Goal: Task Accomplishment & Management: Use online tool/utility

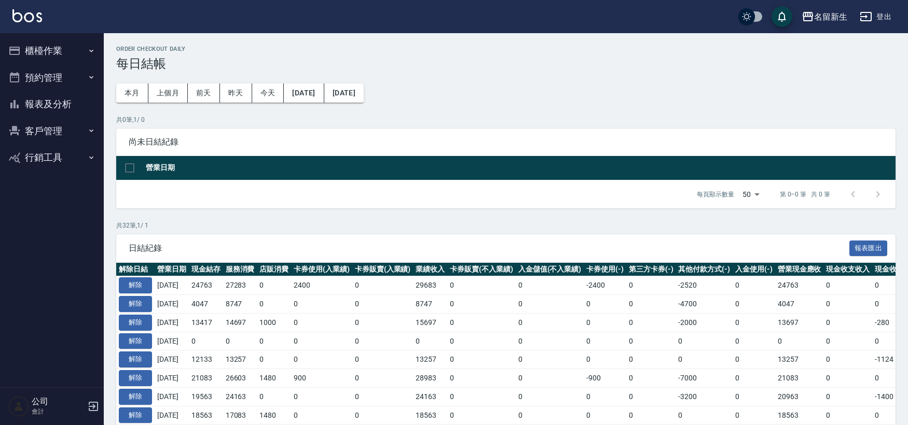
scroll to position [58, 0]
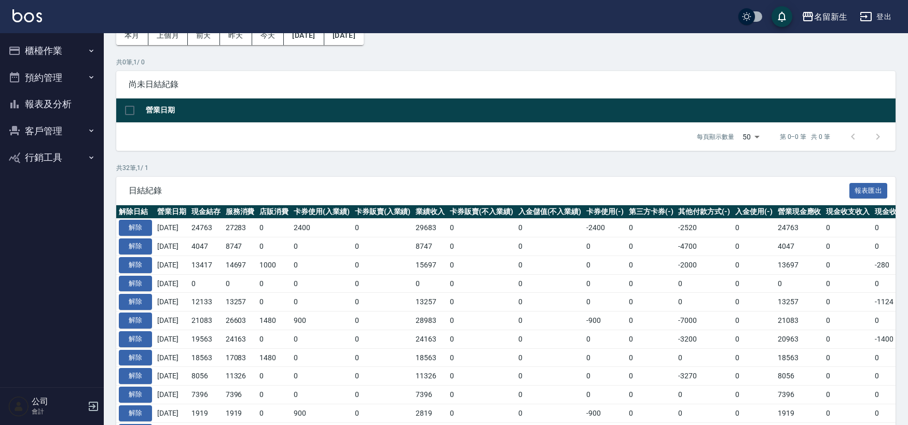
click at [65, 55] on button "櫃檯作業" at bounding box center [51, 50] width 95 height 27
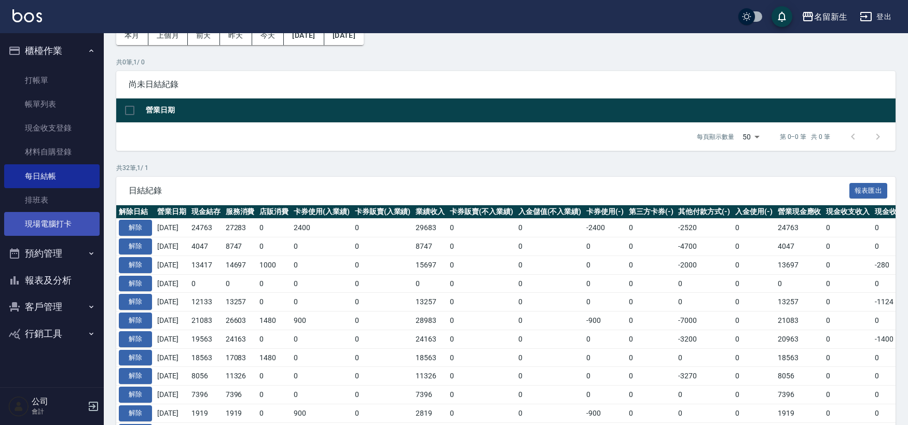
click at [32, 227] on link "現場電腦打卡" at bounding box center [51, 224] width 95 height 24
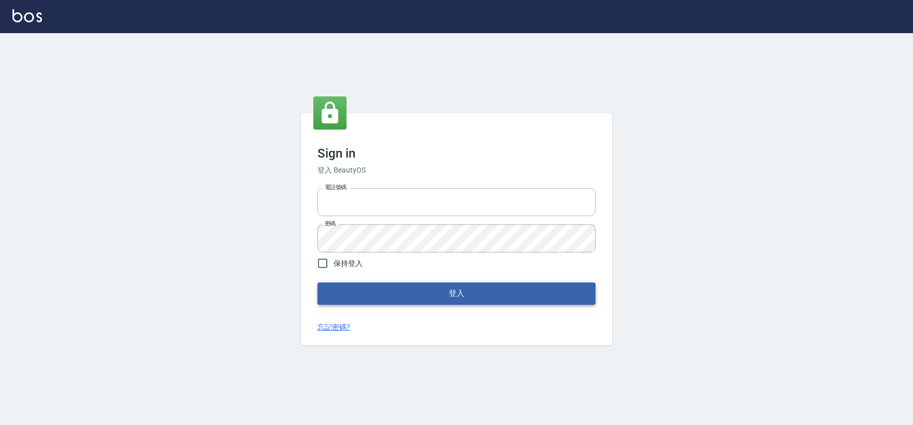
type input "034258365"
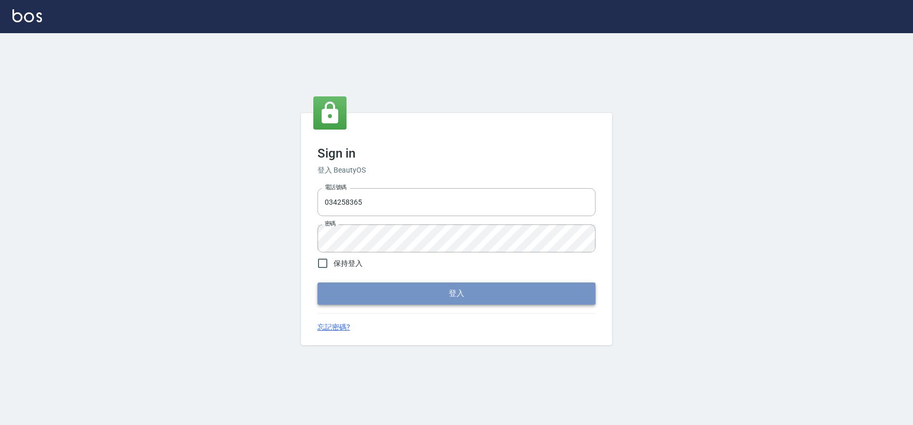
click at [367, 286] on button "登入" at bounding box center [457, 294] width 278 height 22
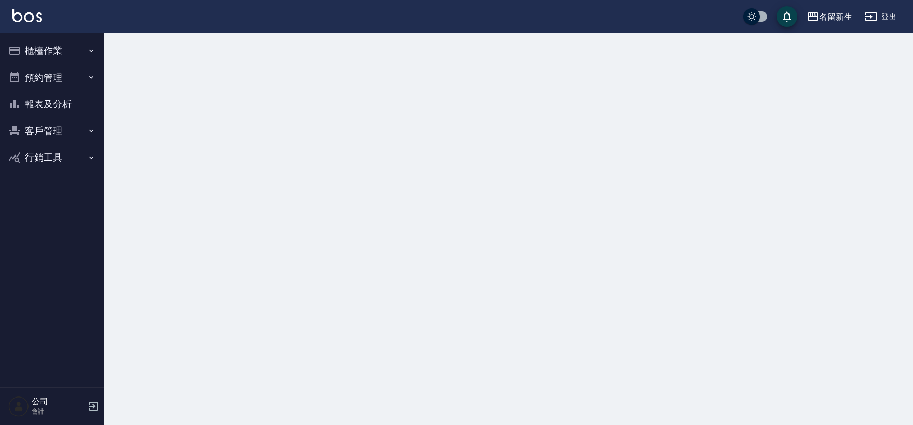
click at [63, 55] on button "櫃檯作業" at bounding box center [51, 50] width 95 height 27
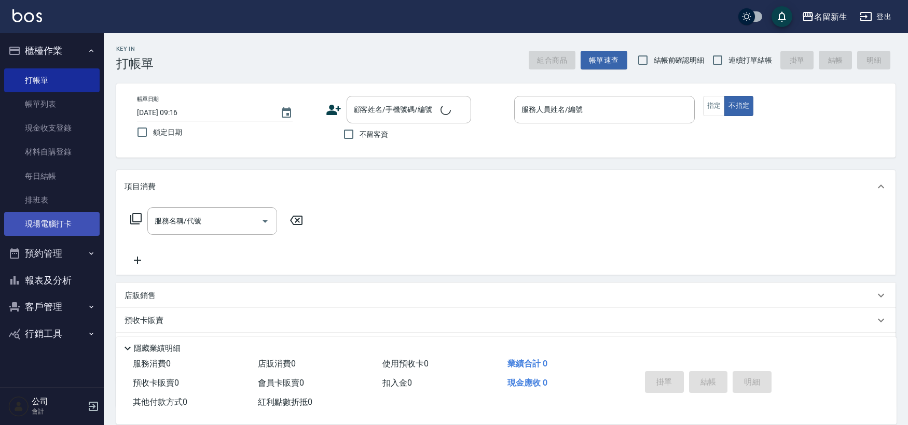
click at [84, 230] on link "現場電腦打卡" at bounding box center [51, 224] width 95 height 24
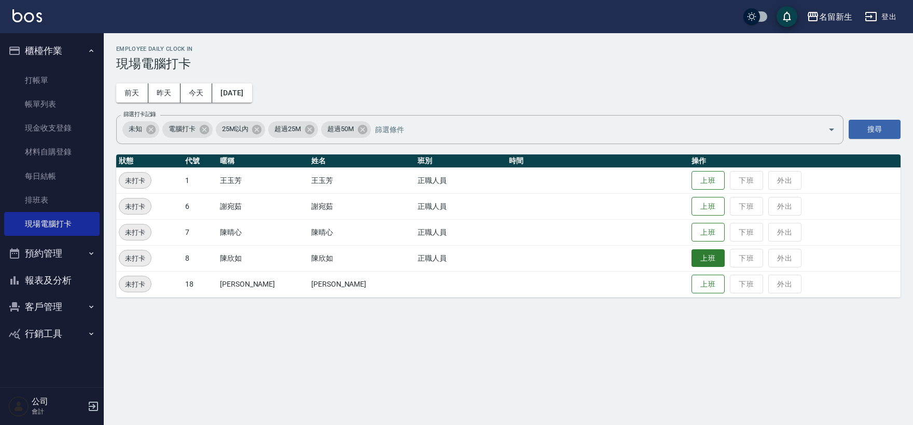
click at [696, 263] on button "上班" at bounding box center [708, 259] width 33 height 18
click at [692, 205] on button "上班" at bounding box center [708, 207] width 33 height 18
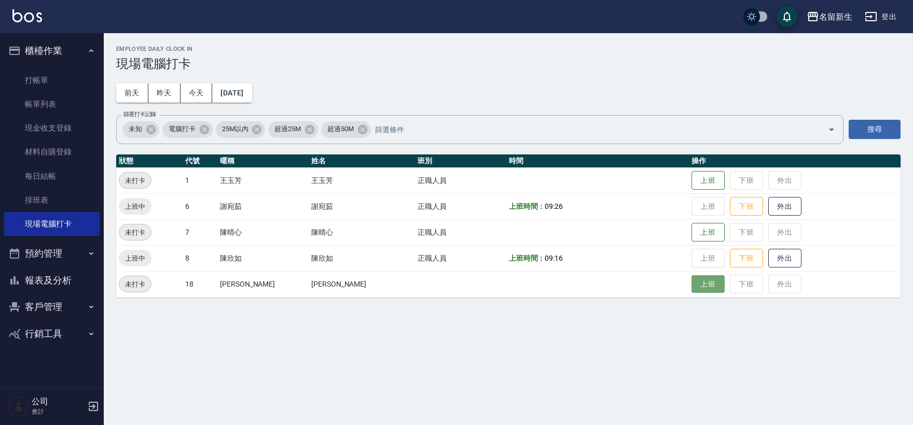
click at [701, 291] on button "上班" at bounding box center [708, 285] width 33 height 18
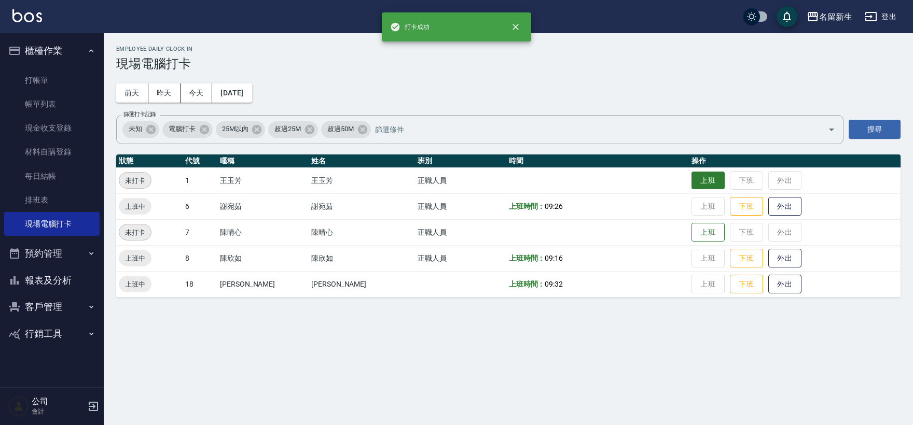
click at [692, 176] on button "上班" at bounding box center [708, 181] width 33 height 18
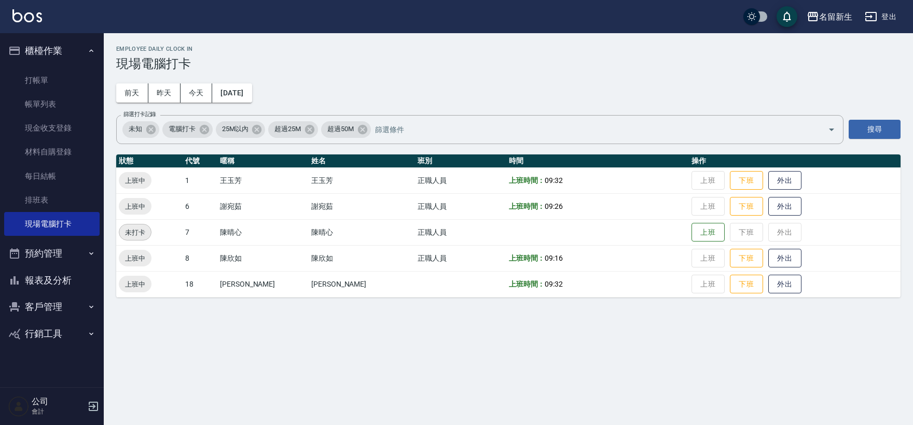
click at [73, 294] on button "客戶管理" at bounding box center [51, 307] width 95 height 27
click at [66, 334] on link "客戶列表" at bounding box center [51, 337] width 95 height 24
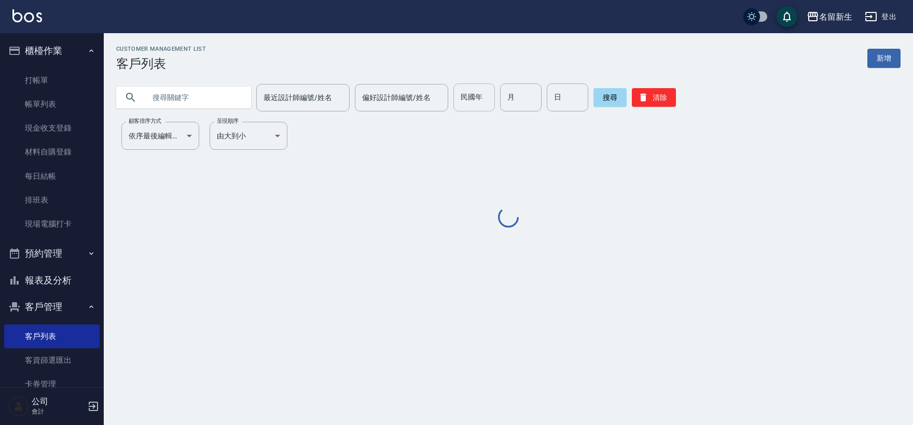
click at [469, 102] on input "民國年" at bounding box center [474, 98] width 42 height 28
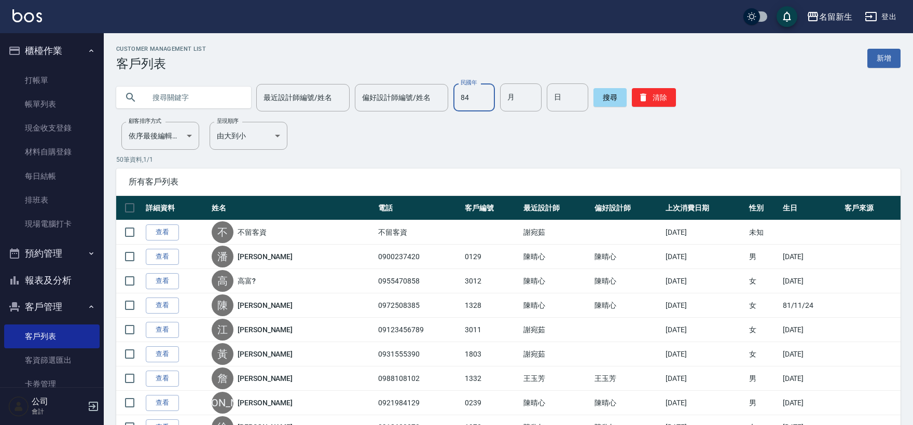
type input "84"
type input "0"
type input "12"
type input "16"
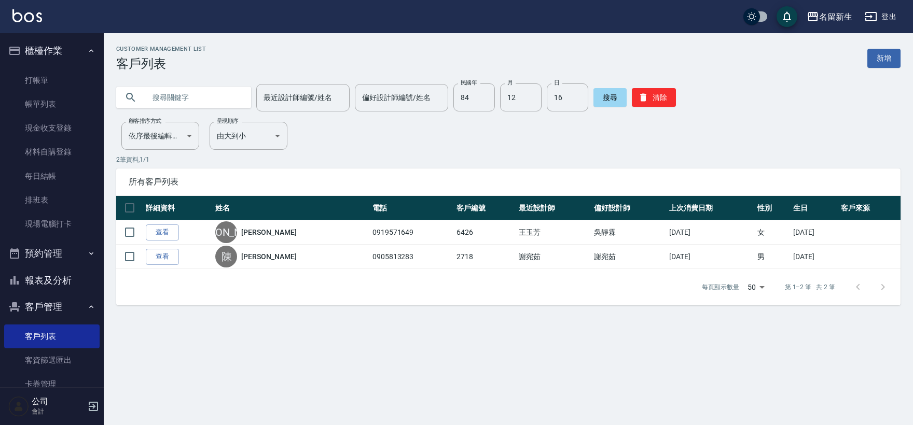
click at [672, 76] on div "最近設計師編號/姓名 最近設計師編號/姓名 偏好設計師編號/姓名 偏好設計師編號/姓名 民國年 84 民國年 月 12 月 日 16 日 搜尋 清除" at bounding box center [502, 91] width 797 height 40
click at [662, 90] on button "清除" at bounding box center [654, 97] width 44 height 19
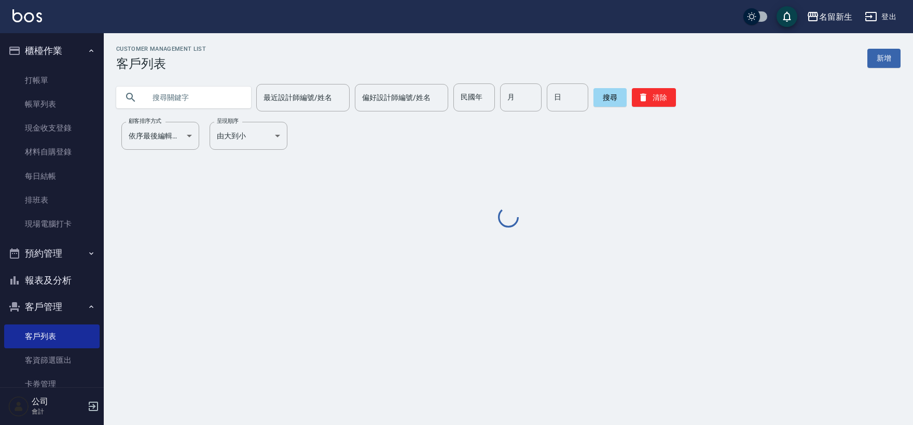
click at [162, 95] on input "text" at bounding box center [194, 98] width 98 height 28
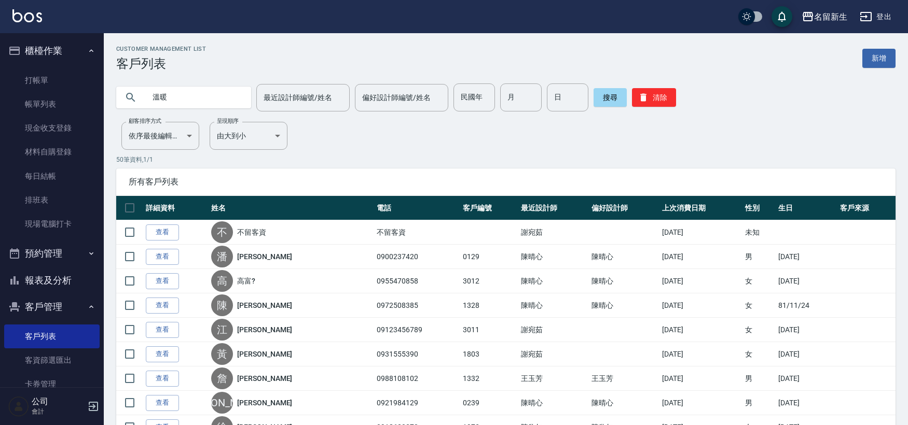
type input "溫暖"
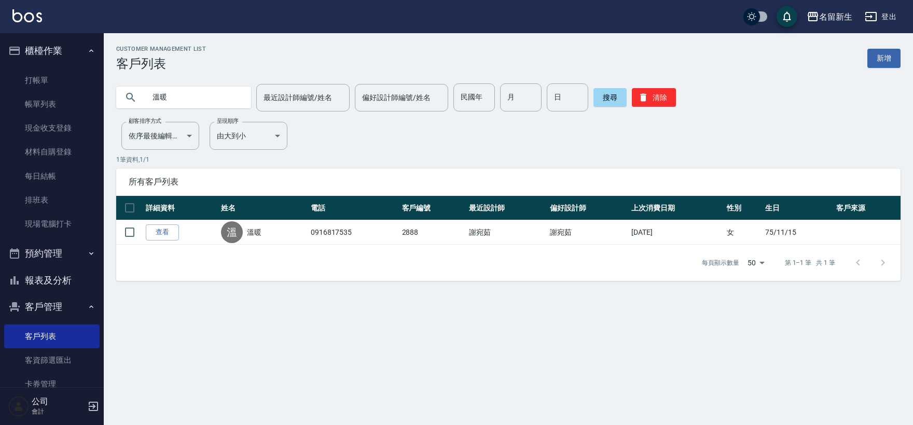
click at [31, 49] on button "櫃檯作業" at bounding box center [51, 50] width 95 height 27
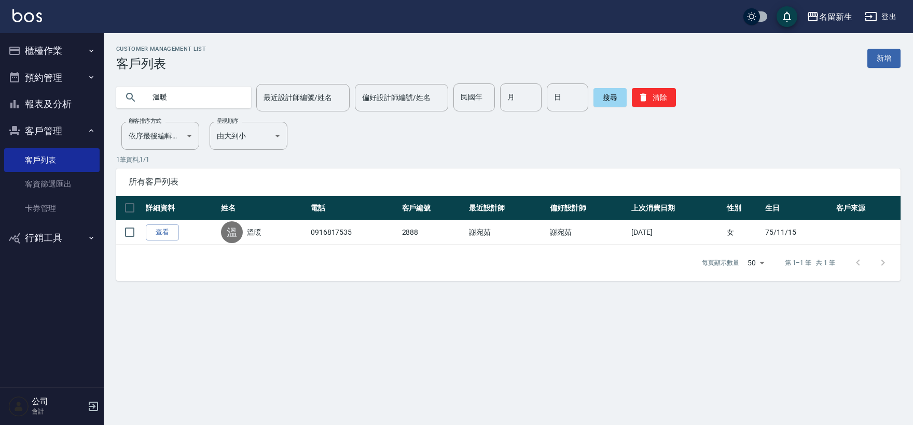
click at [32, 137] on button "客戶管理" at bounding box center [51, 131] width 95 height 27
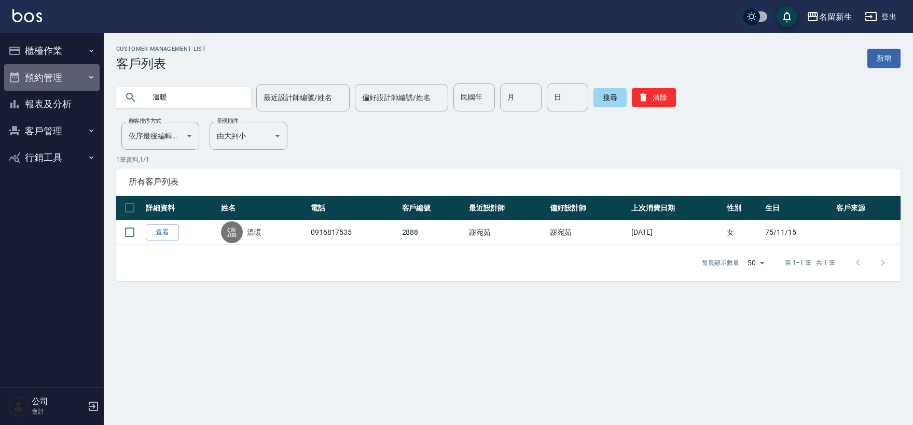
click at [58, 68] on button "預約管理" at bounding box center [51, 77] width 95 height 27
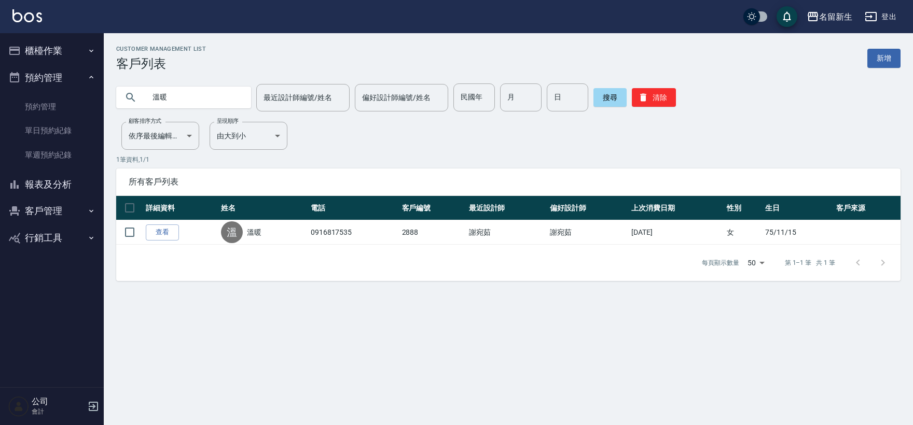
click at [59, 69] on button "預約管理" at bounding box center [51, 77] width 95 height 27
click at [47, 51] on button "櫃檯作業" at bounding box center [51, 50] width 95 height 27
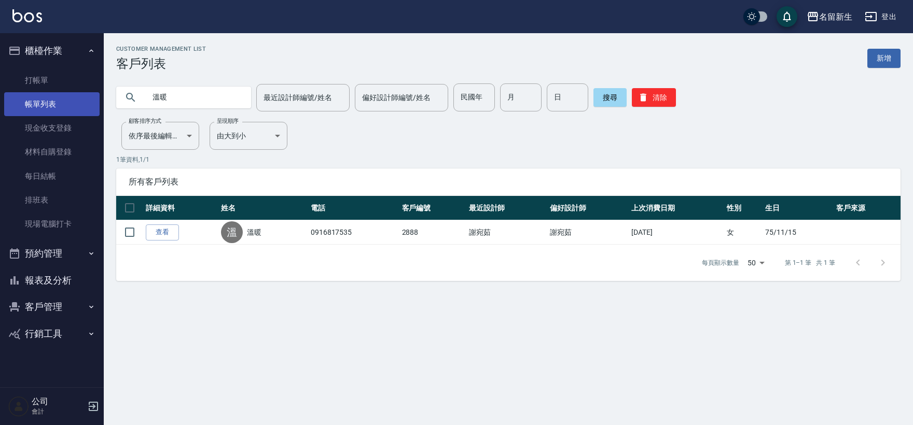
click at [50, 101] on link "帳單列表" at bounding box center [51, 104] width 95 height 24
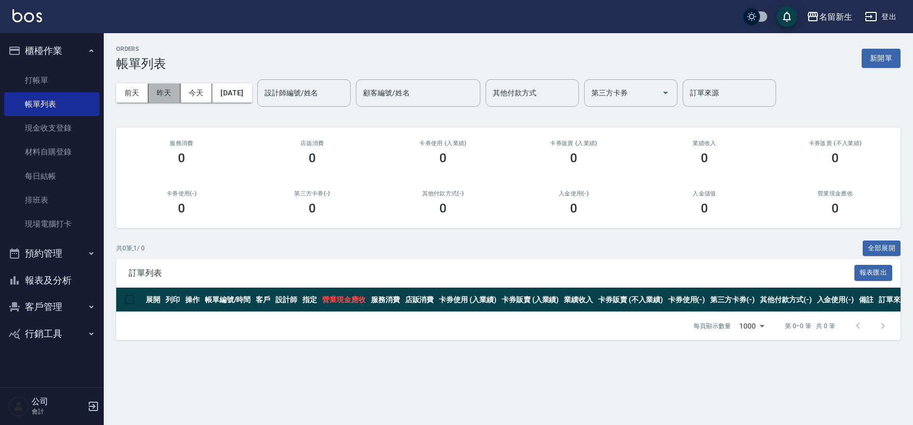
click at [154, 91] on button "昨天" at bounding box center [164, 93] width 32 height 19
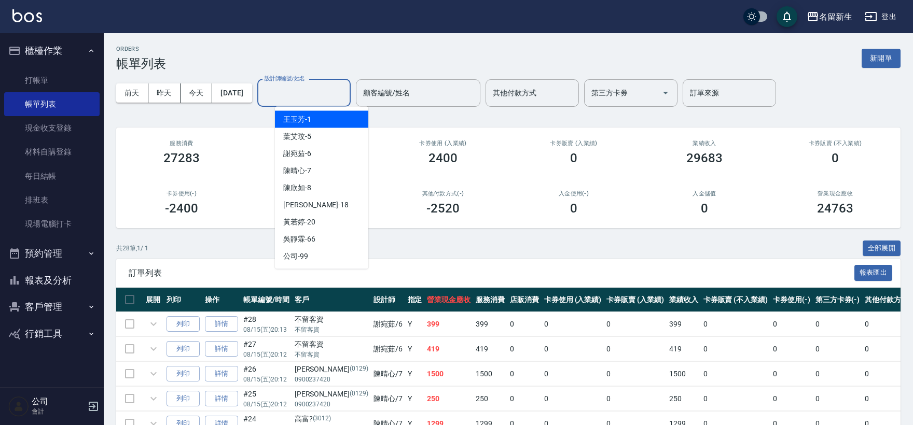
click at [346, 89] on input "設計師編號/姓名" at bounding box center [304, 93] width 84 height 18
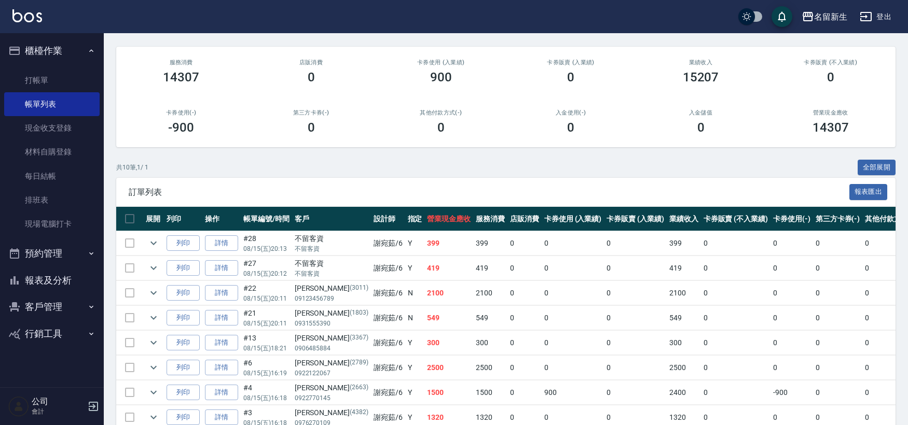
scroll to position [173, 0]
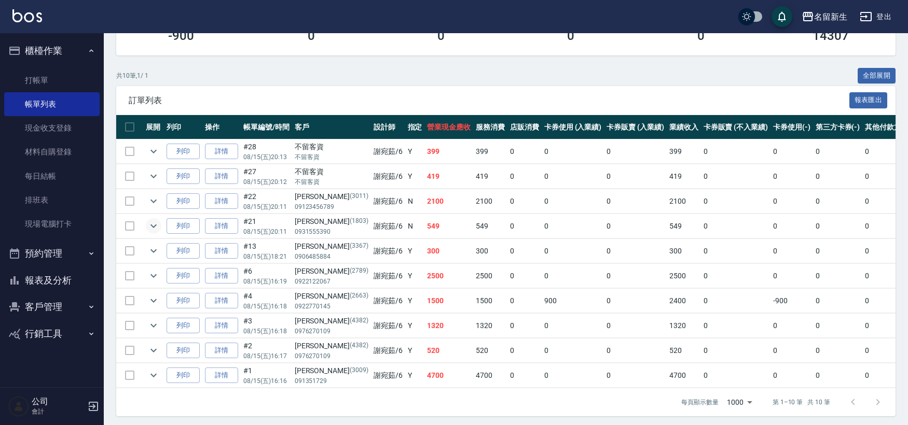
type input "[PERSON_NAME]-6"
click at [154, 228] on icon "expand row" at bounding box center [153, 226] width 12 height 12
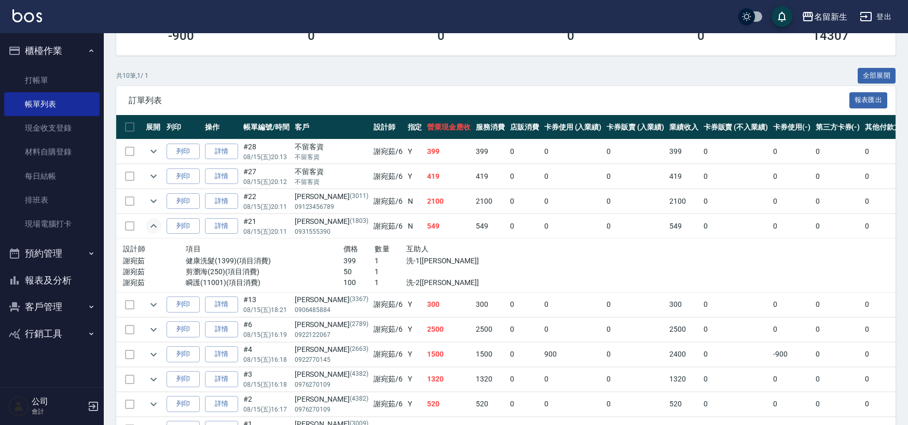
click at [154, 228] on icon "expand row" at bounding box center [153, 226] width 12 height 12
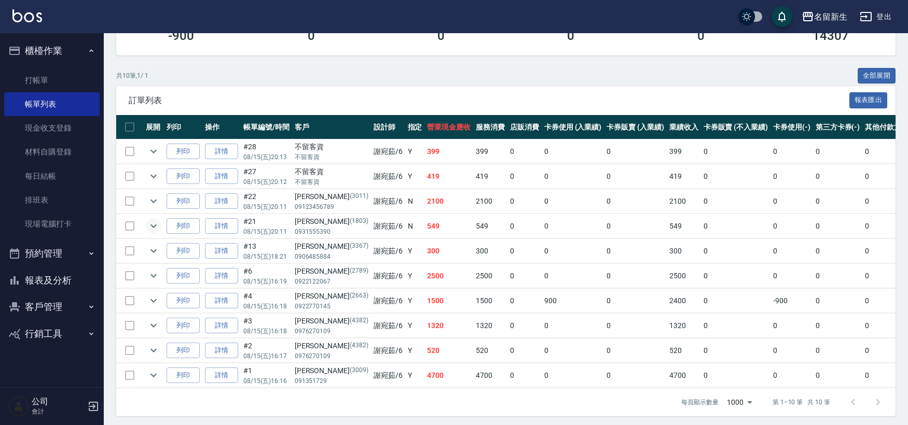
click at [16, 59] on button "櫃檯作業" at bounding box center [51, 50] width 95 height 27
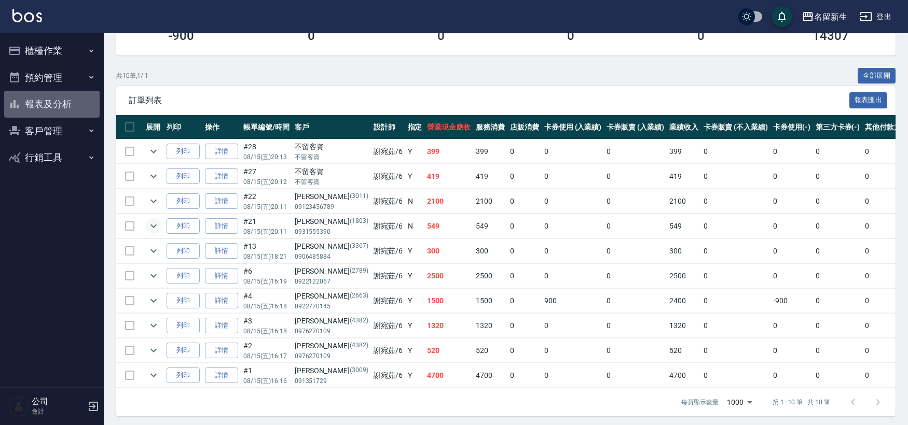
click at [25, 107] on button "報表及分析" at bounding box center [51, 104] width 95 height 27
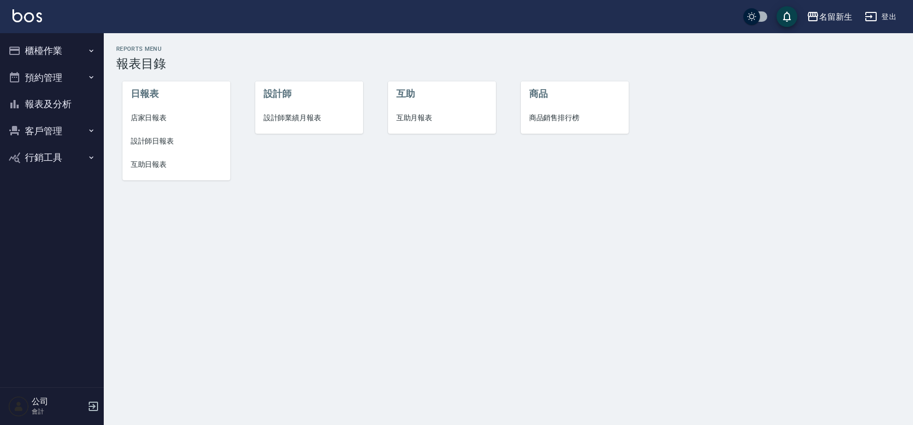
click at [317, 121] on span "設計師業績月報表" at bounding box center [310, 118] width 92 height 11
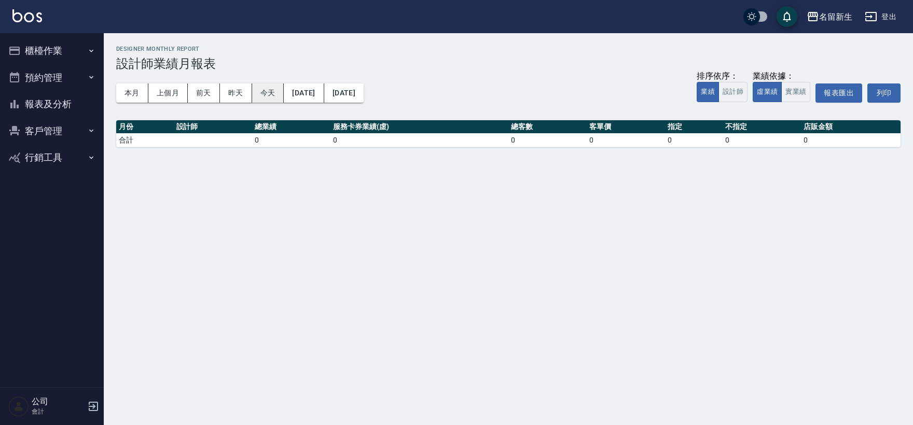
click at [262, 92] on button "今天" at bounding box center [268, 93] width 32 height 19
click at [228, 97] on button "昨天" at bounding box center [236, 93] width 32 height 19
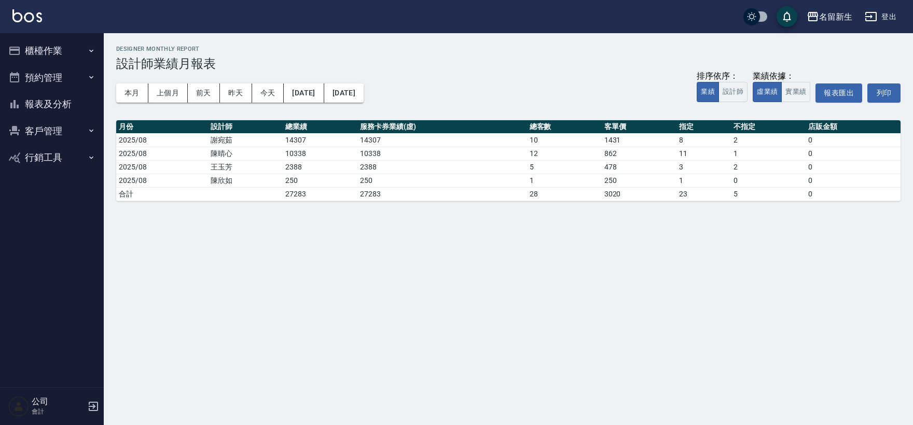
click at [43, 109] on button "報表及分析" at bounding box center [51, 104] width 95 height 27
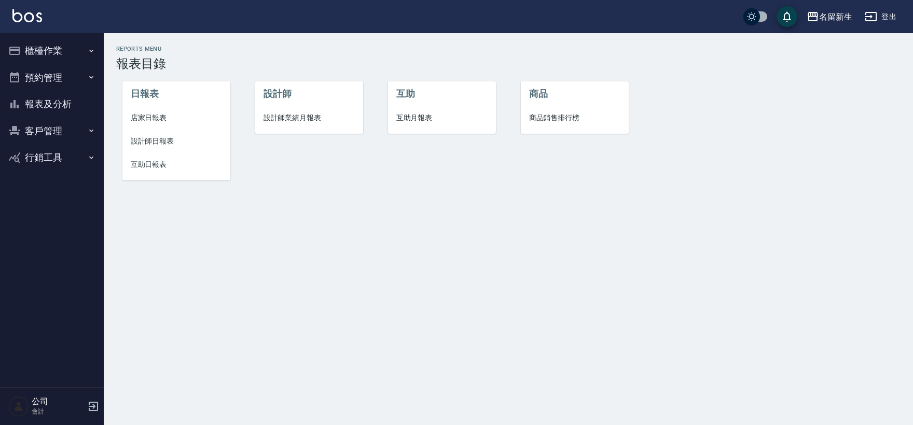
click at [169, 144] on span "設計師日報表" at bounding box center [177, 141] width 92 height 11
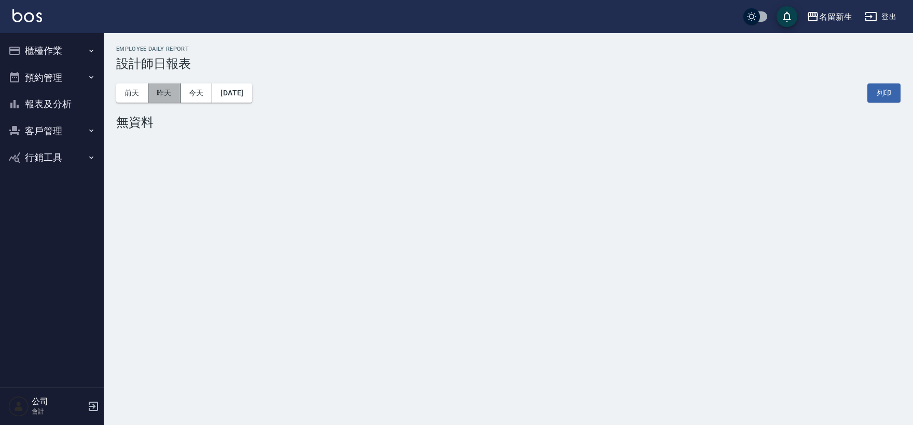
click at [158, 87] on button "昨天" at bounding box center [164, 93] width 32 height 19
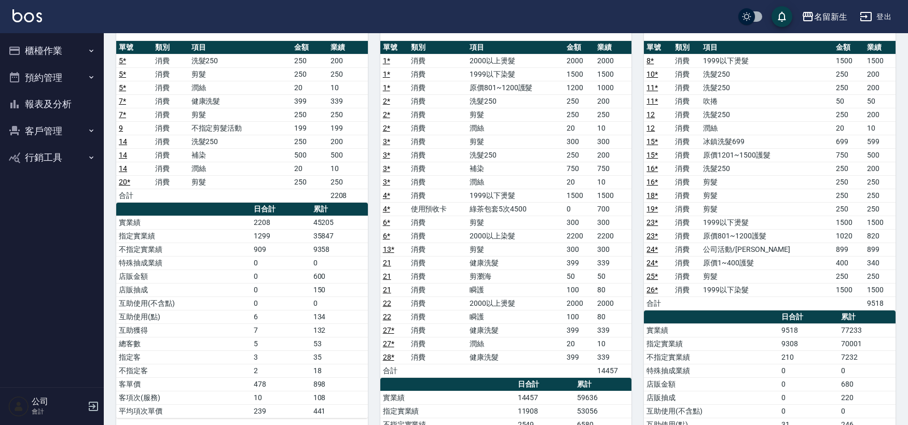
scroll to position [115, 0]
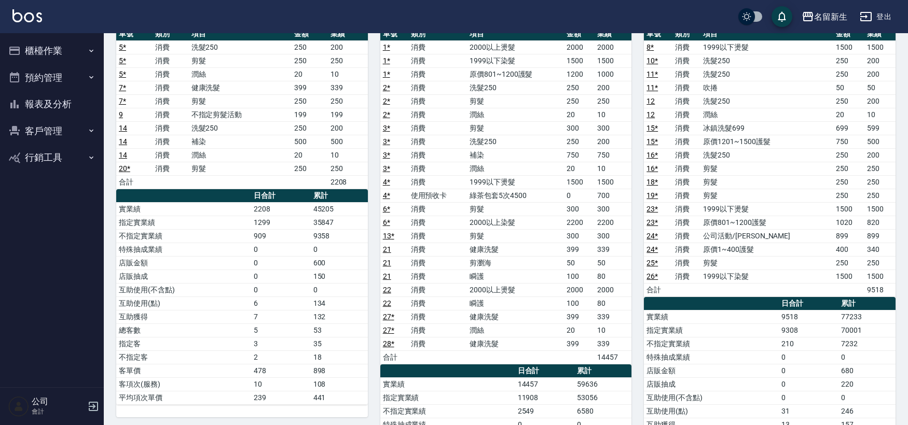
click at [58, 105] on button "報表及分析" at bounding box center [51, 104] width 95 height 27
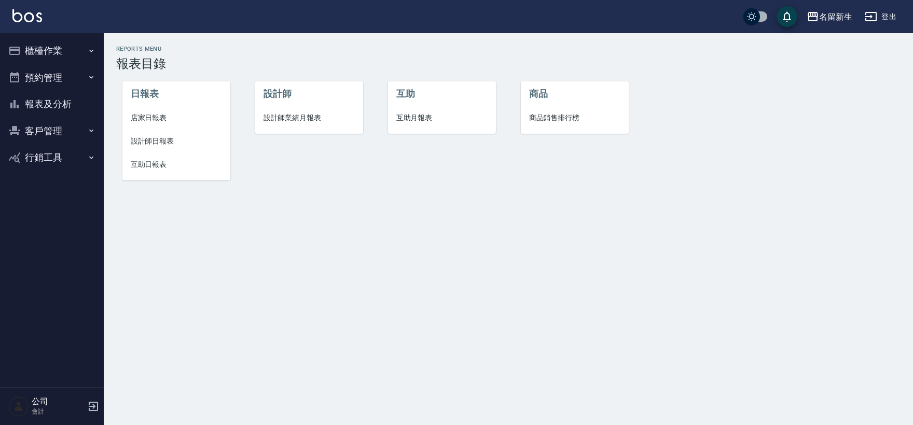
click at [298, 126] on li "設計師業績月報表" at bounding box center [309, 117] width 108 height 23
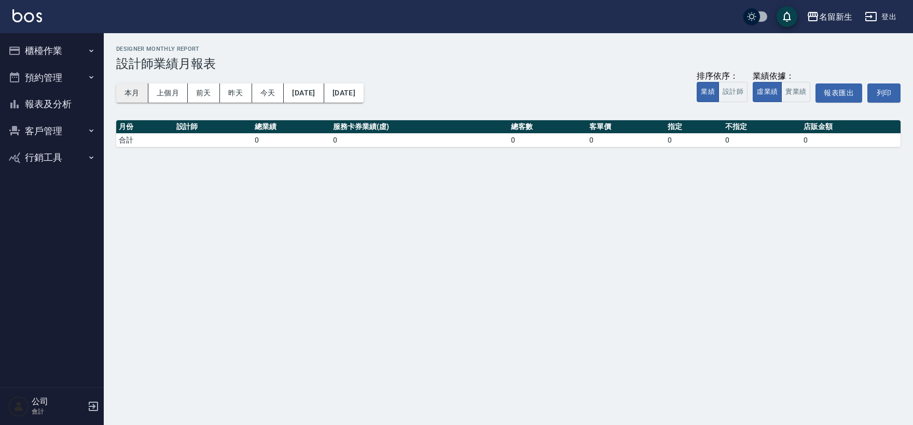
click at [130, 97] on button "本月" at bounding box center [132, 93] width 32 height 19
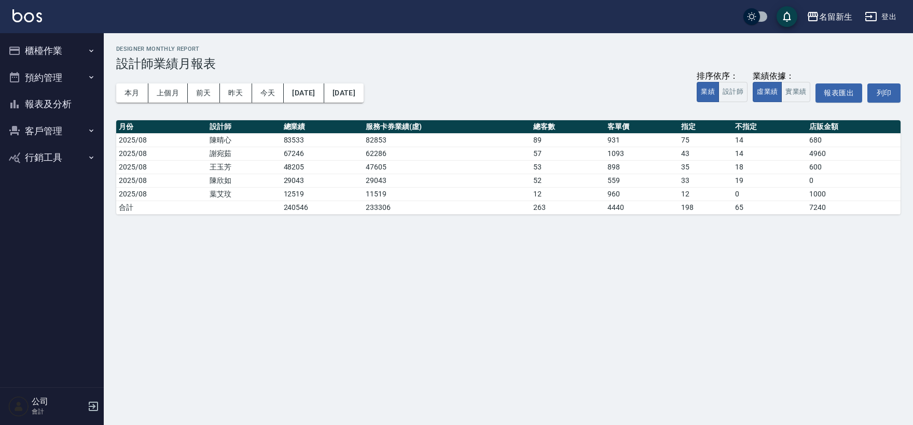
click at [42, 104] on button "報表及分析" at bounding box center [51, 104] width 95 height 27
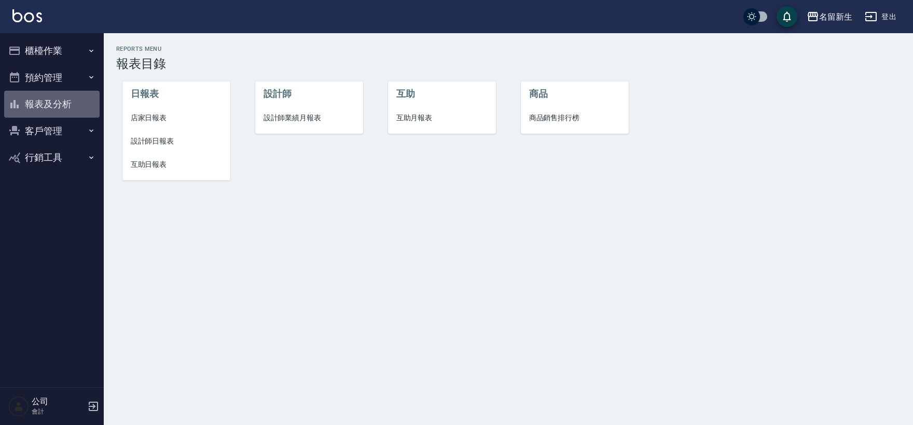
click at [50, 104] on button "報表及分析" at bounding box center [51, 104] width 95 height 27
click at [55, 99] on button "報表及分析" at bounding box center [51, 104] width 95 height 27
click at [302, 117] on span "設計師業績月報表" at bounding box center [310, 118] width 92 height 11
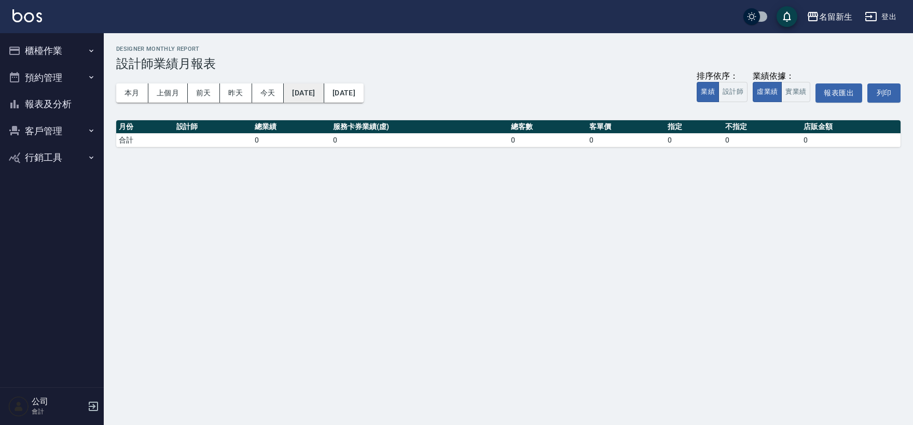
click at [308, 87] on button "[DATE]" at bounding box center [304, 93] width 40 height 19
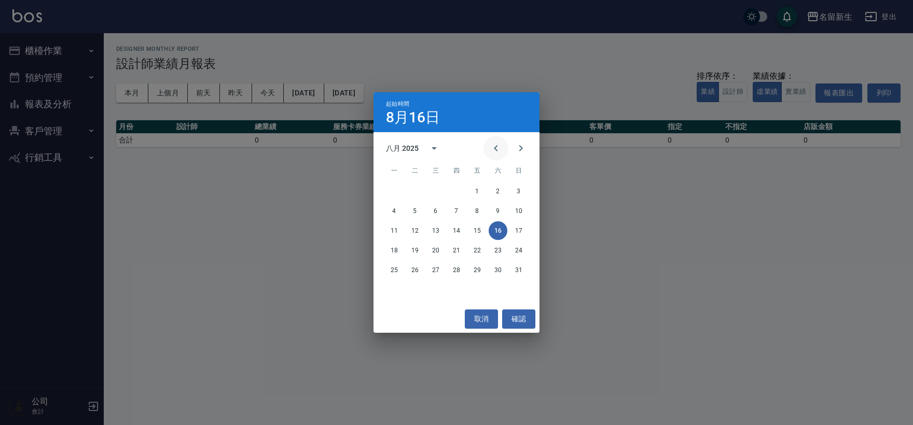
click at [492, 149] on icon "Previous month" at bounding box center [496, 148] width 12 height 12
click at [524, 145] on icon "Next month" at bounding box center [521, 148] width 12 height 12
click at [519, 190] on button "1" at bounding box center [519, 191] width 19 height 19
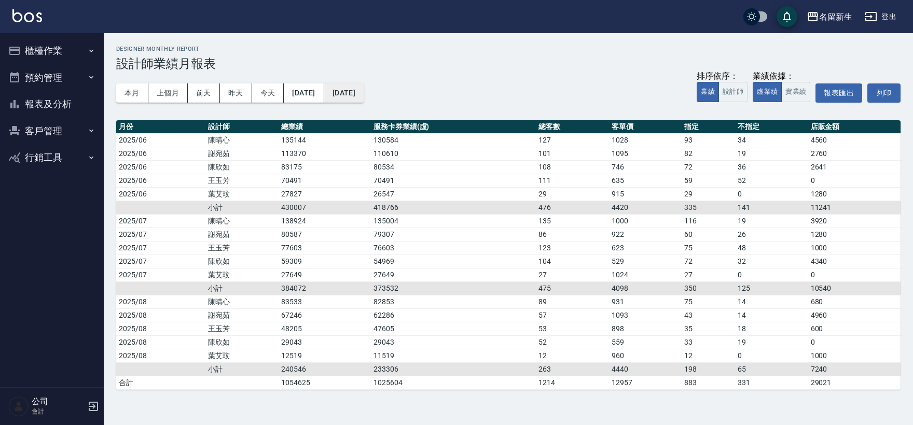
click at [364, 93] on button "[DATE]" at bounding box center [343, 93] width 39 height 19
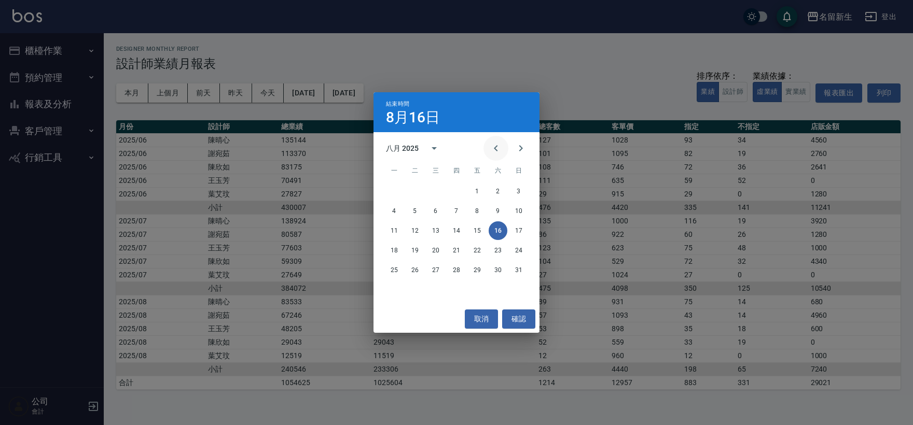
click at [500, 146] on icon "Previous month" at bounding box center [496, 148] width 12 height 12
click at [400, 256] on button "16" at bounding box center [394, 250] width 19 height 19
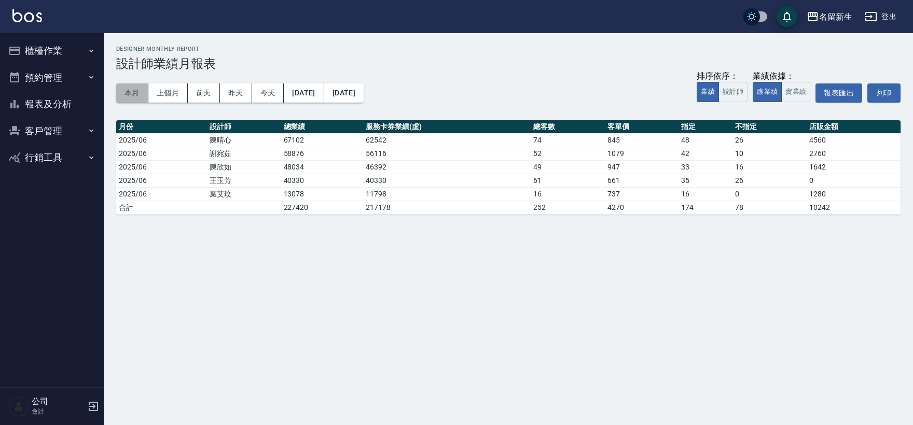
click at [135, 91] on button "本月" at bounding box center [132, 93] width 32 height 19
click at [52, 133] on button "客戶管理" at bounding box center [51, 131] width 95 height 27
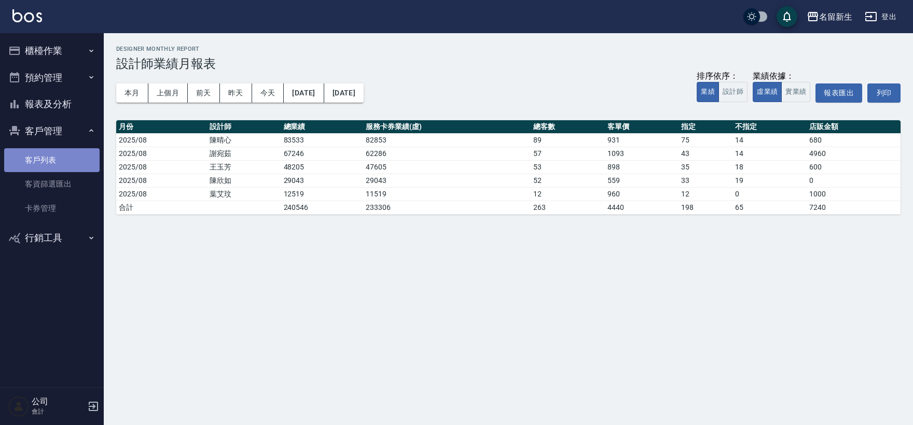
click at [50, 167] on link "客戶列表" at bounding box center [51, 160] width 95 height 24
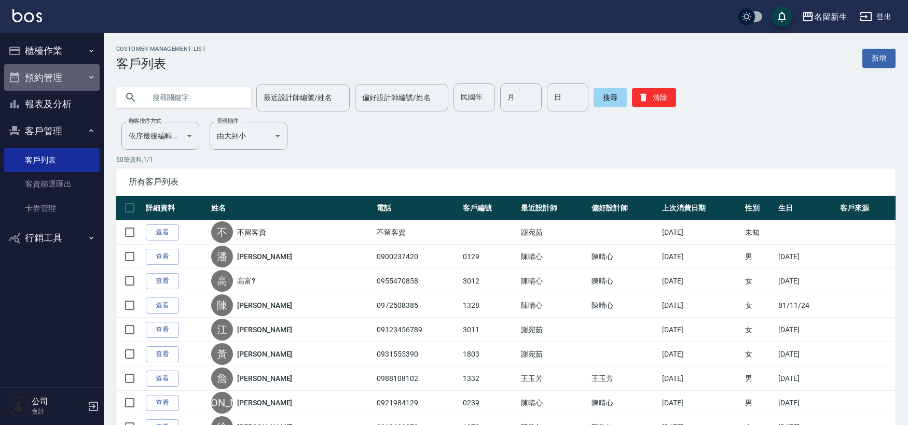
click at [62, 86] on button "預約管理" at bounding box center [51, 77] width 95 height 27
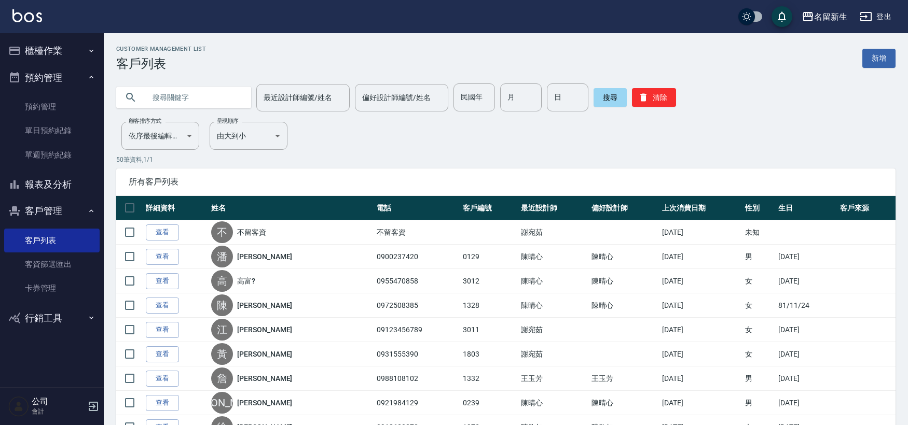
click at [47, 78] on button "預約管理" at bounding box center [51, 77] width 95 height 27
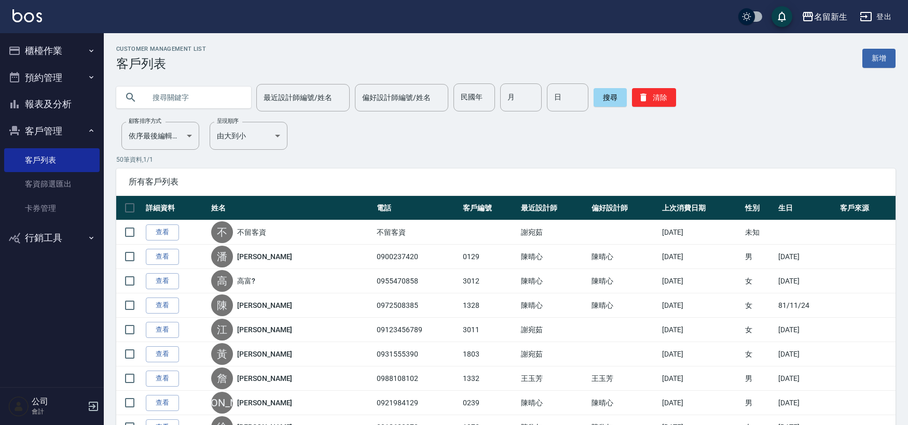
click at [58, 109] on button "報表及分析" at bounding box center [51, 104] width 95 height 27
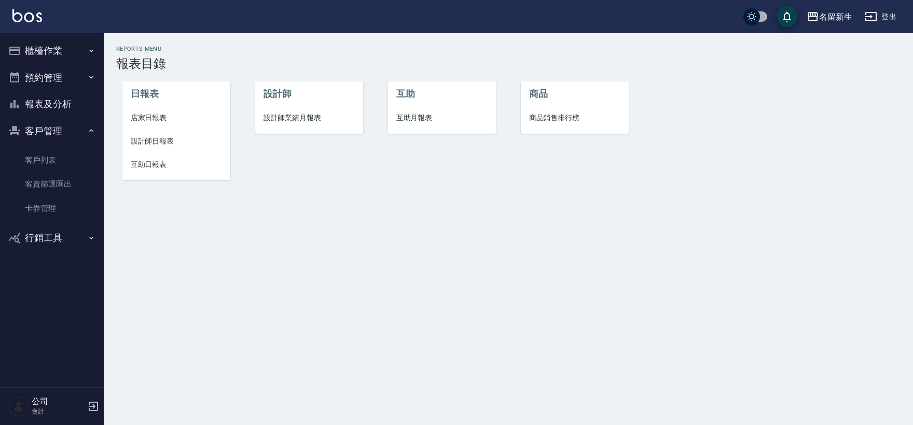
click at [162, 165] on span "互助日報表" at bounding box center [177, 164] width 92 height 11
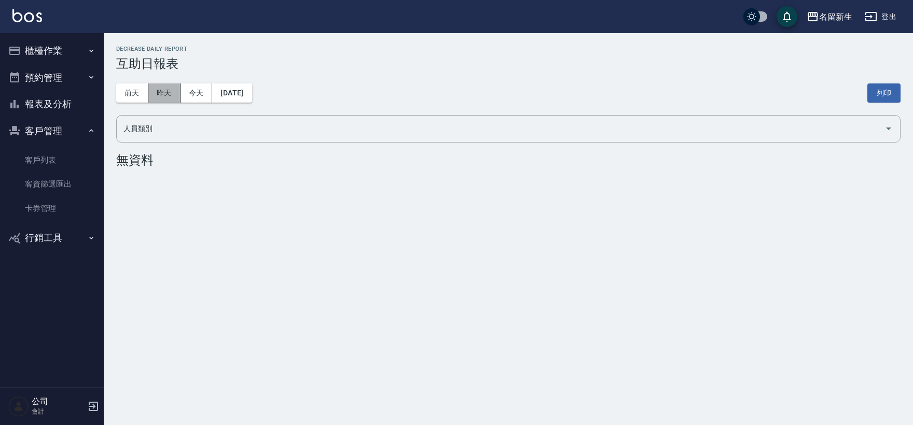
click at [171, 91] on button "昨天" at bounding box center [164, 93] width 32 height 19
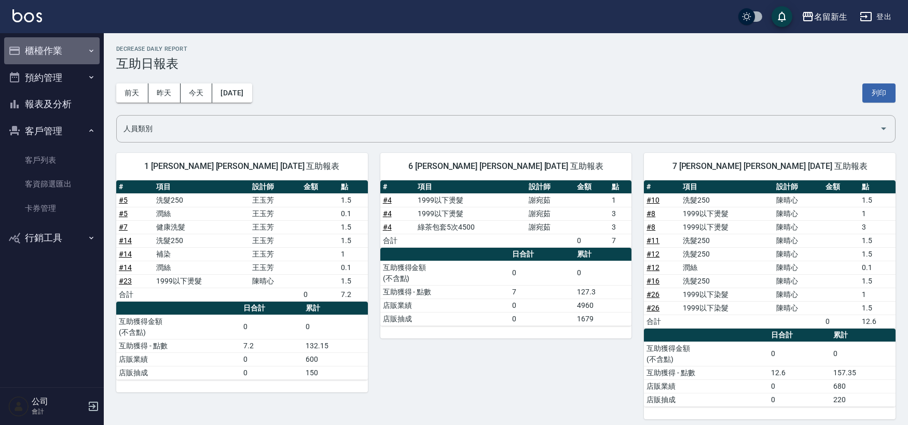
click at [37, 47] on button "櫃檯作業" at bounding box center [51, 50] width 95 height 27
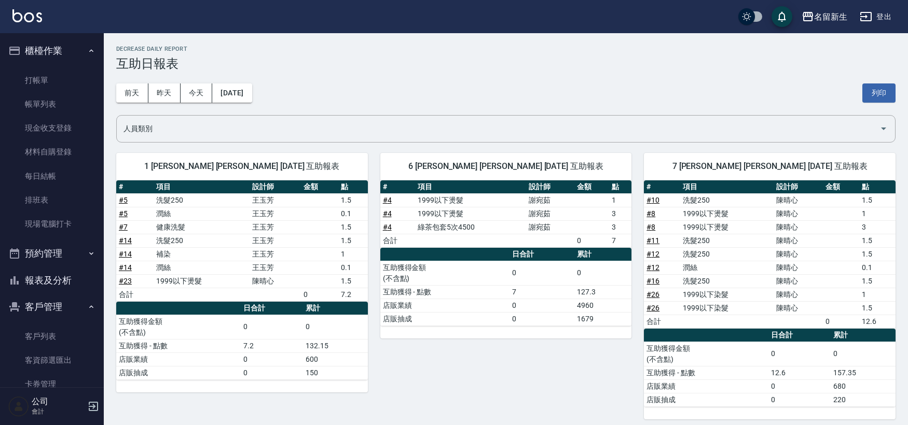
drag, startPoint x: 47, startPoint y: 100, endPoint x: 406, endPoint y: 214, distance: 376.1
click at [48, 100] on link "帳單列表" at bounding box center [51, 104] width 95 height 24
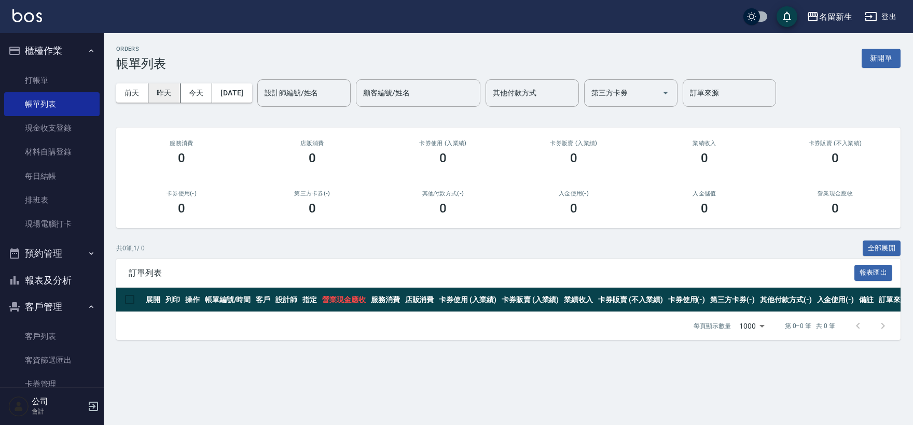
click at [164, 97] on button "昨天" at bounding box center [164, 93] width 32 height 19
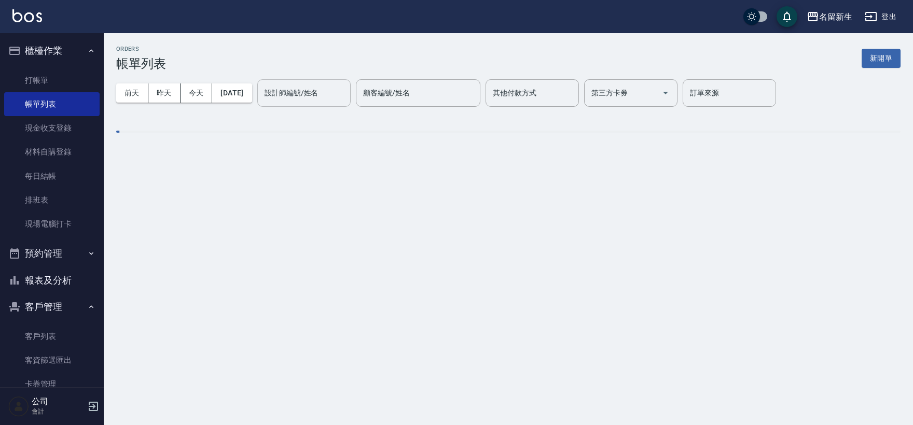
click at [318, 97] on div "設計師編號/姓名 設計師編號/姓名" at bounding box center [303, 92] width 93 height 27
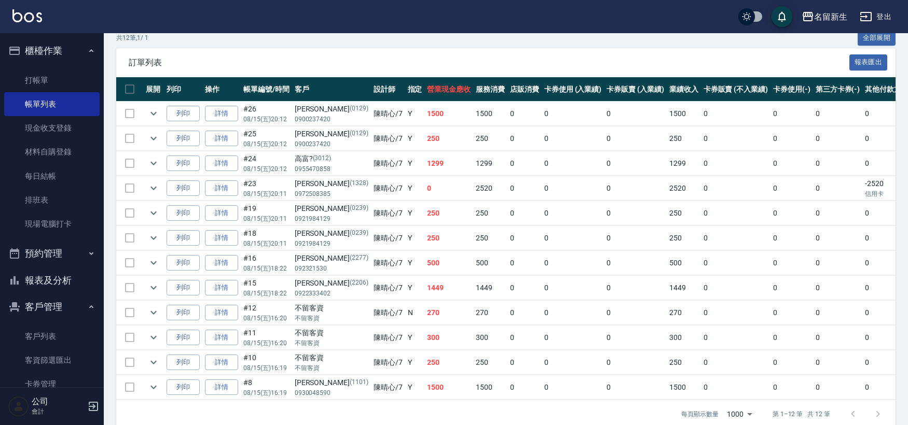
scroll to position [230, 0]
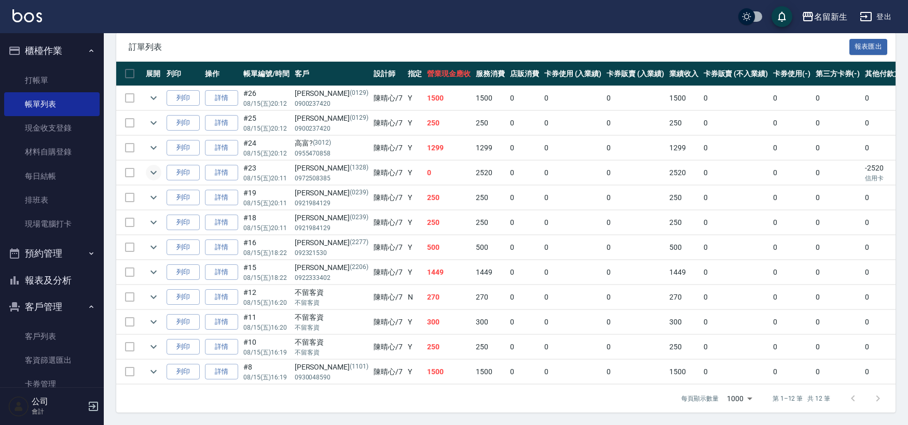
type input "[PERSON_NAME]-7"
click at [148, 171] on icon "expand row" at bounding box center [153, 173] width 12 height 12
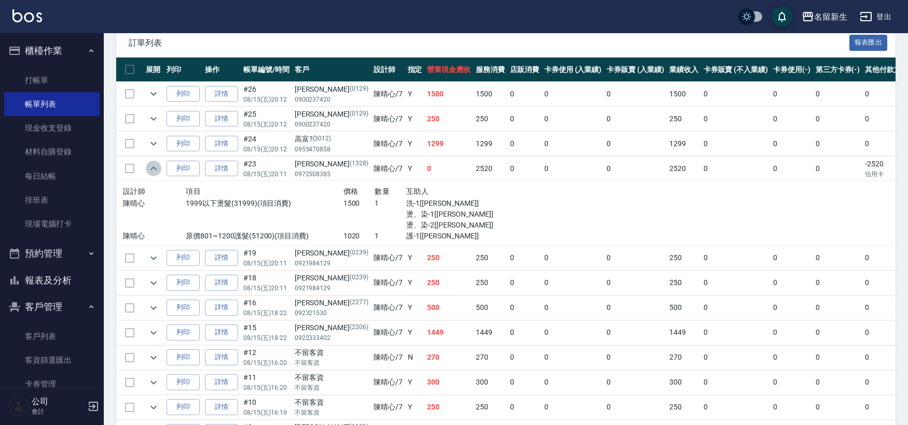
click at [154, 164] on icon "expand row" at bounding box center [153, 168] width 12 height 12
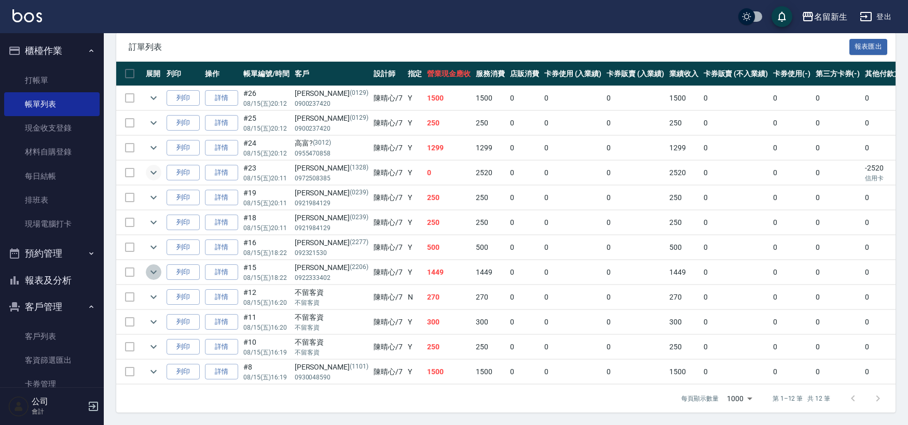
click at [157, 272] on icon "expand row" at bounding box center [153, 272] width 12 height 12
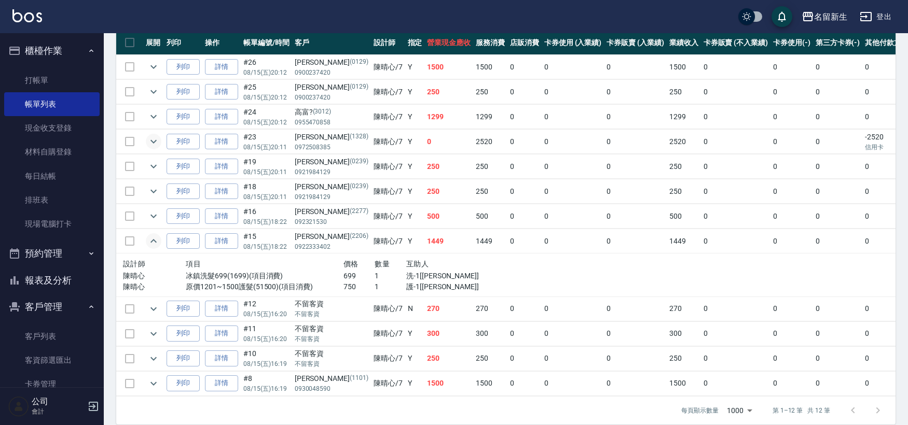
scroll to position [279, 0]
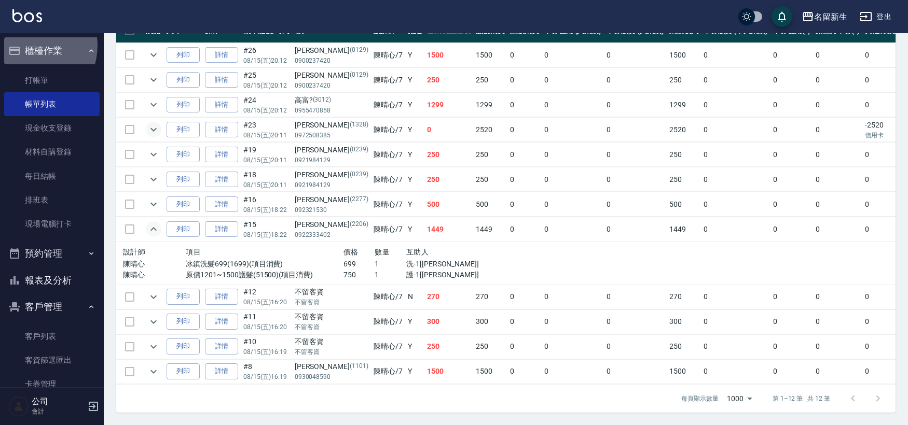
click at [29, 45] on button "櫃檯作業" at bounding box center [51, 50] width 95 height 27
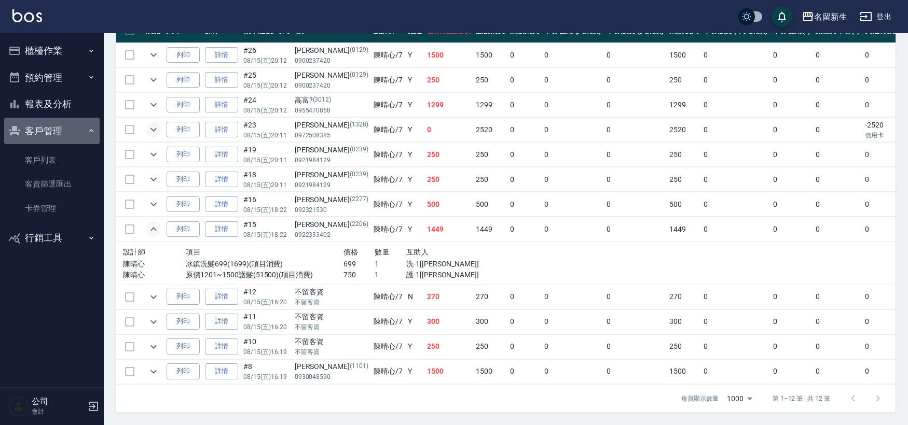
drag, startPoint x: 49, startPoint y: 129, endPoint x: 42, endPoint y: 106, distance: 24.0
click at [49, 129] on button "客戶管理" at bounding box center [51, 131] width 95 height 27
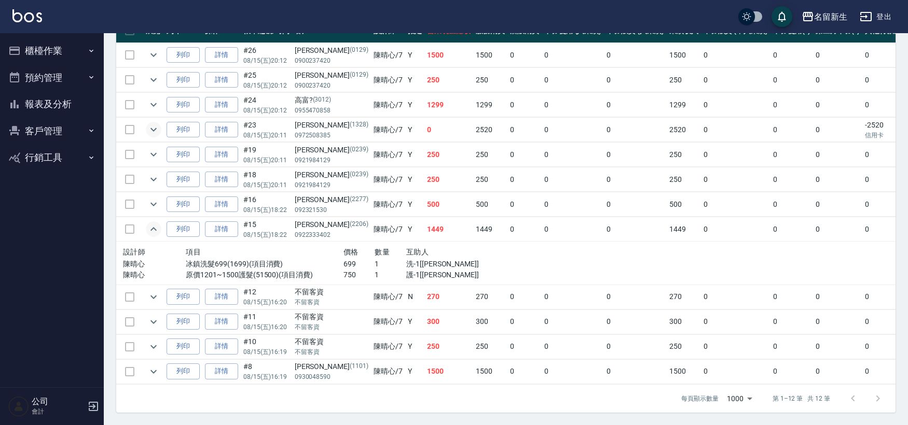
click at [42, 104] on button "報表及分析" at bounding box center [51, 104] width 95 height 27
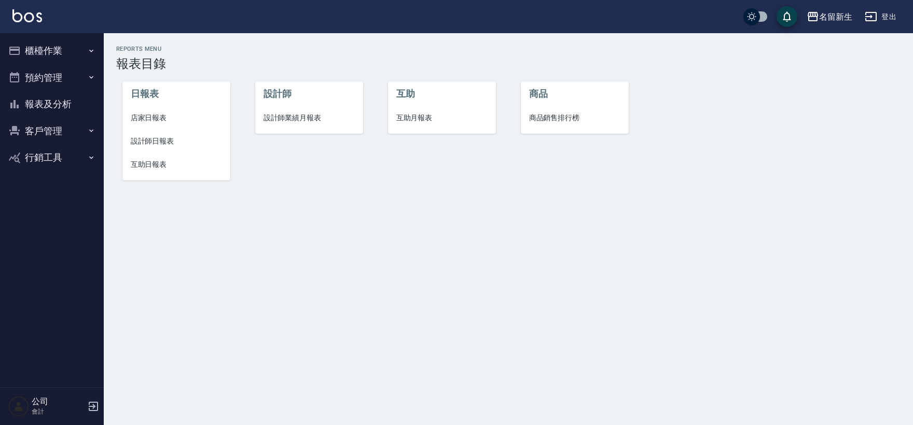
click at [163, 168] on span "互助日報表" at bounding box center [177, 164] width 92 height 11
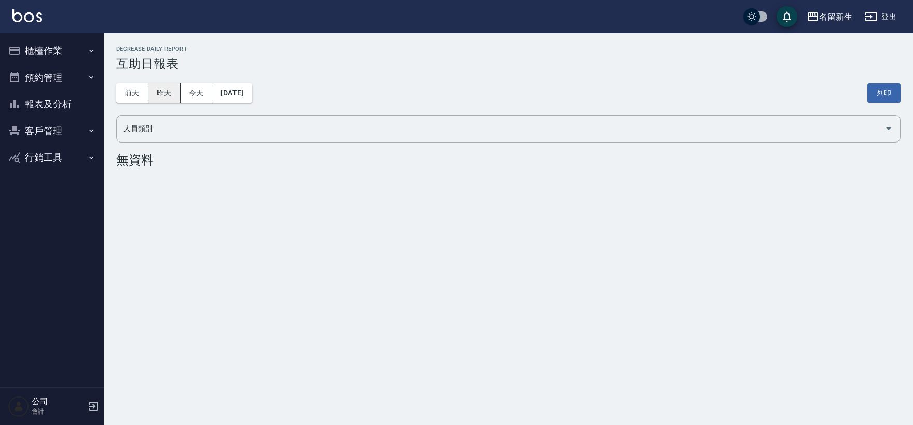
click at [162, 101] on button "昨天" at bounding box center [164, 93] width 32 height 19
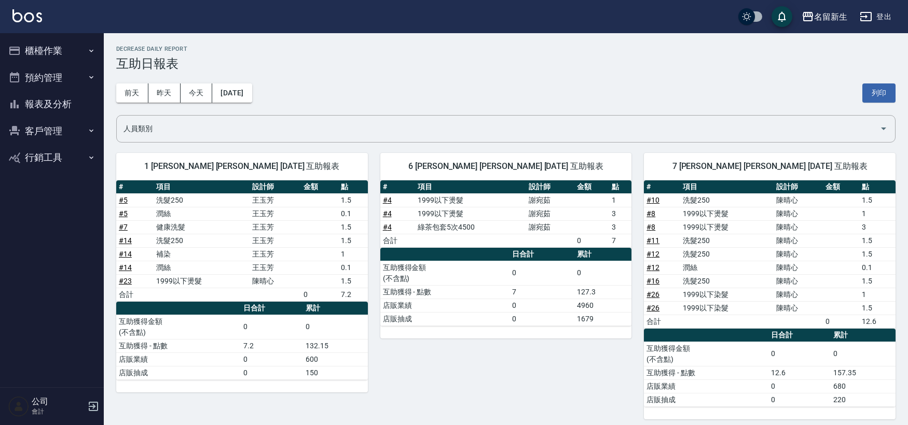
click at [48, 133] on button "客戶管理" at bounding box center [51, 131] width 95 height 27
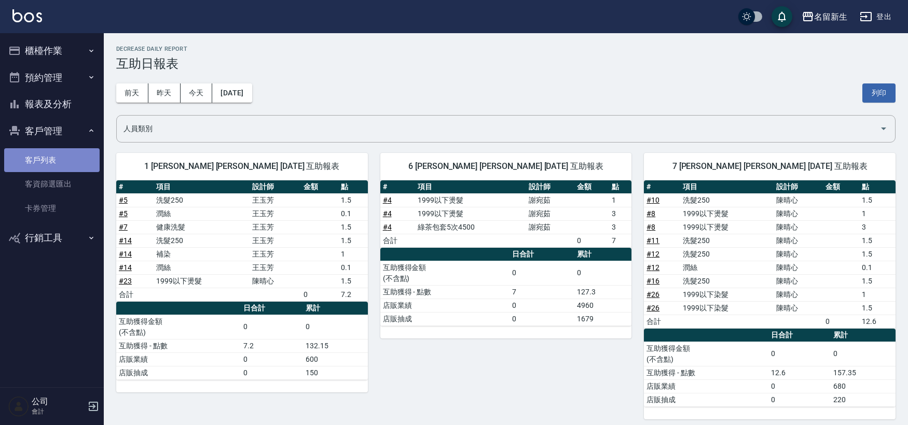
click at [56, 170] on link "客戶列表" at bounding box center [51, 160] width 95 height 24
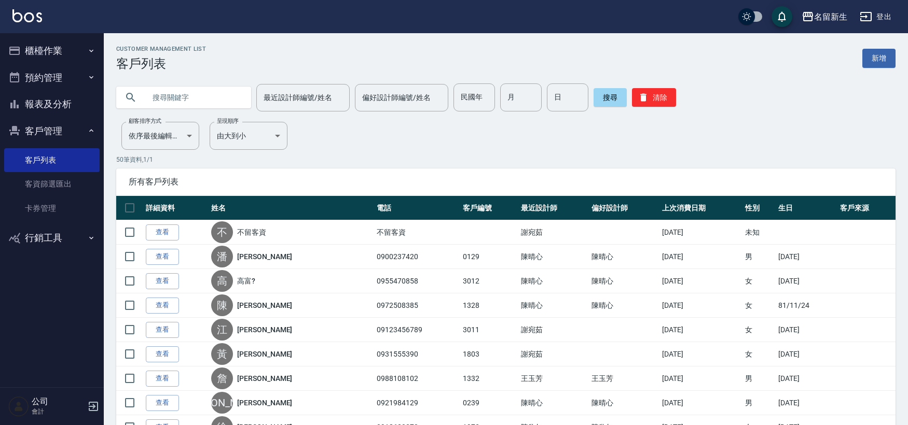
click at [17, 128] on icon "button" at bounding box center [14, 131] width 12 height 12
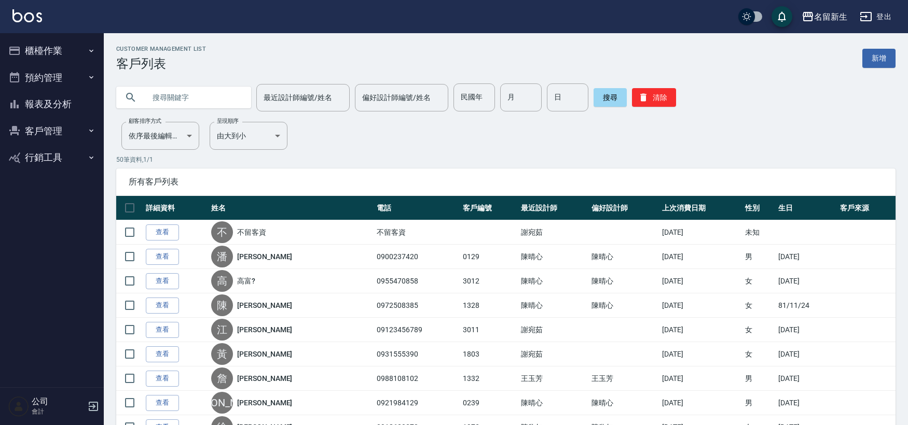
click at [32, 111] on button "報表及分析" at bounding box center [51, 104] width 95 height 27
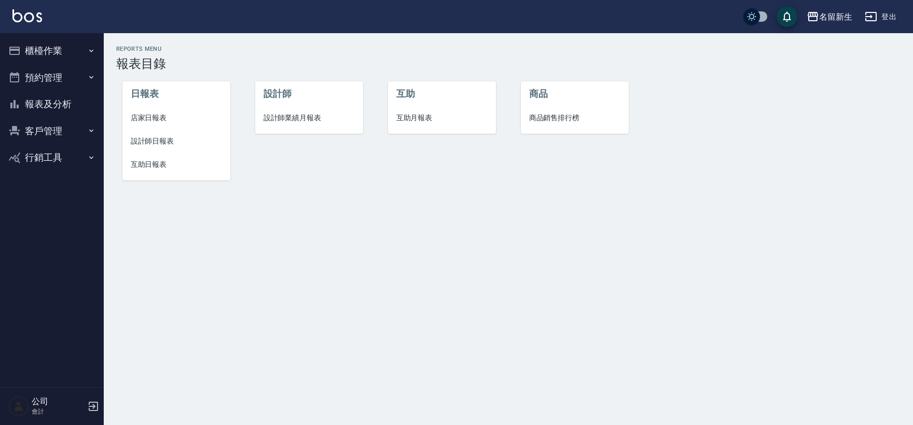
click at [160, 144] on span "設計師日報表" at bounding box center [177, 141] width 92 height 11
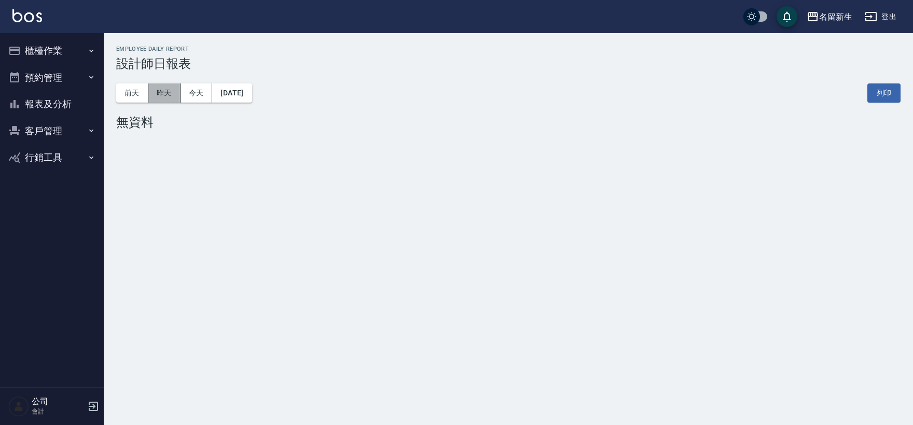
click at [171, 95] on button "昨天" at bounding box center [164, 93] width 32 height 19
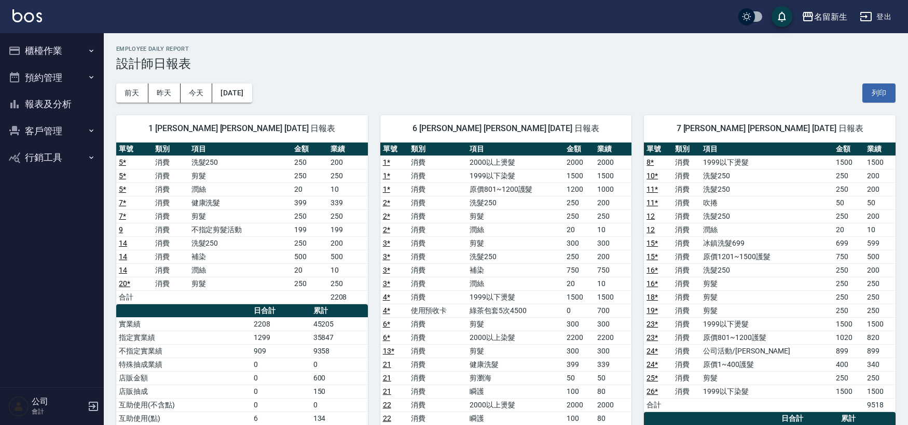
click at [29, 127] on button "客戶管理" at bounding box center [51, 131] width 95 height 27
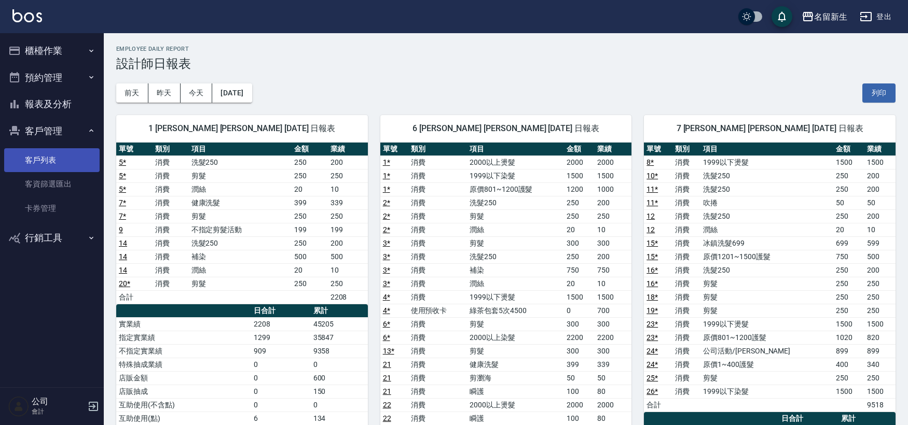
click at [27, 162] on link "客戶列表" at bounding box center [51, 160] width 95 height 24
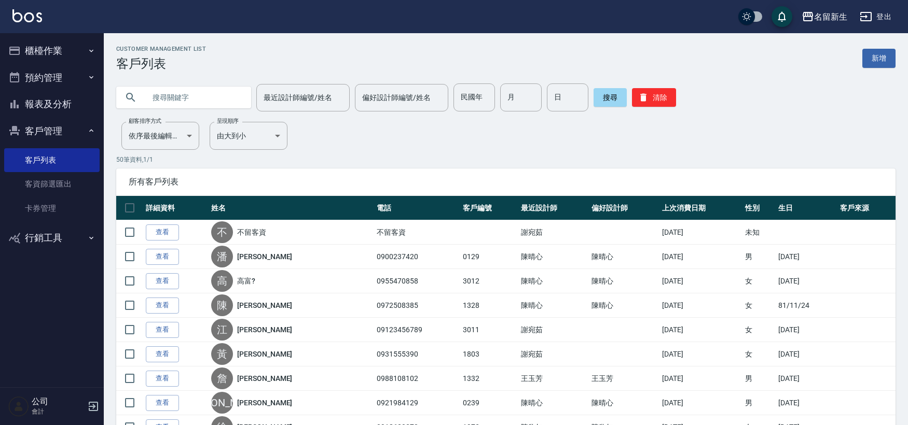
click at [52, 55] on button "櫃檯作業" at bounding box center [51, 50] width 95 height 27
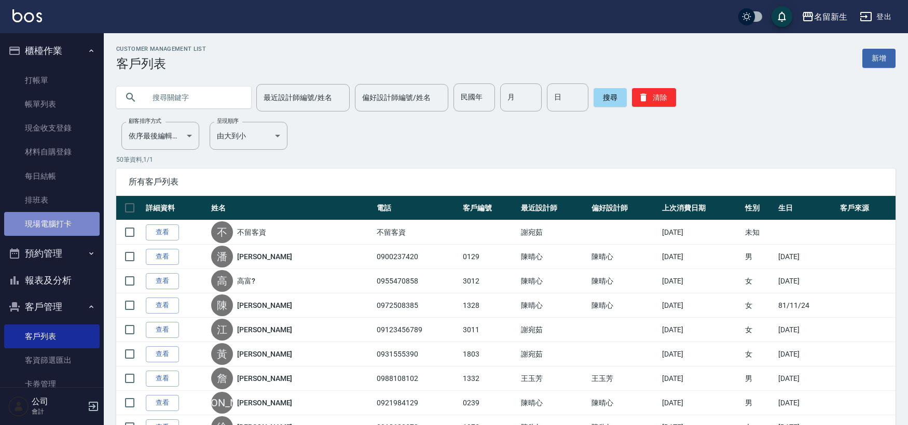
click at [78, 231] on link "現場電腦打卡" at bounding box center [51, 224] width 95 height 24
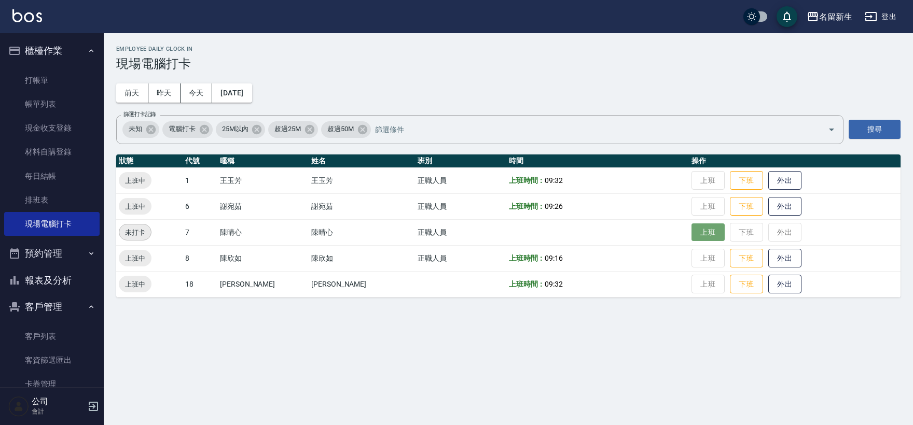
click at [692, 236] on button "上班" at bounding box center [708, 233] width 33 height 18
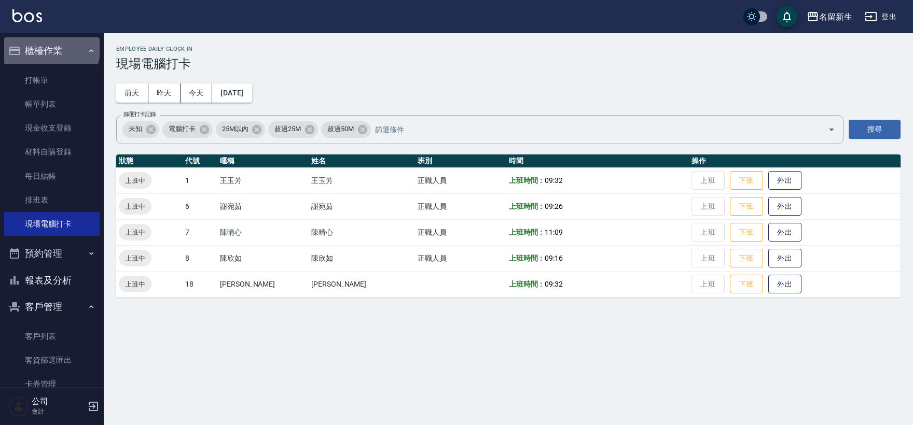
click at [51, 48] on button "櫃檯作業" at bounding box center [51, 50] width 95 height 27
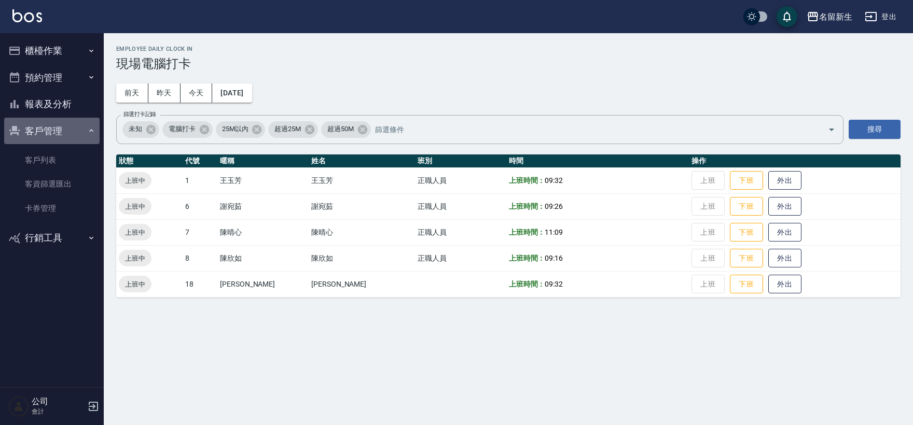
click at [56, 132] on button "客戶管理" at bounding box center [51, 131] width 95 height 27
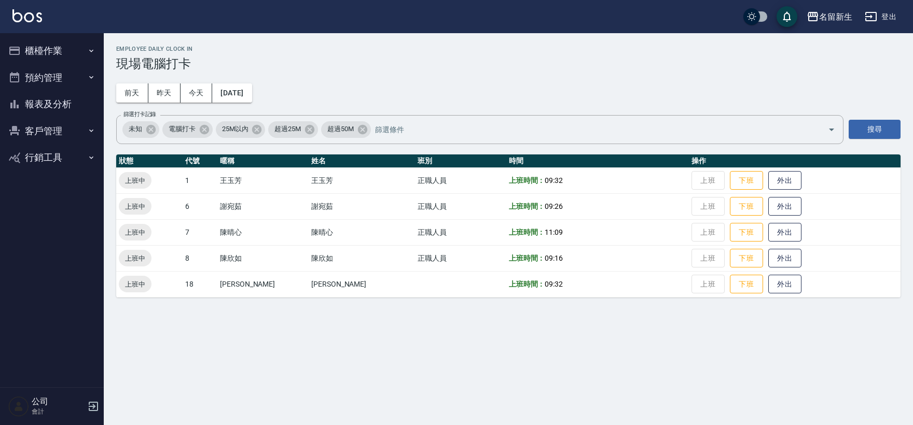
click at [63, 99] on button "報表及分析" at bounding box center [51, 104] width 95 height 27
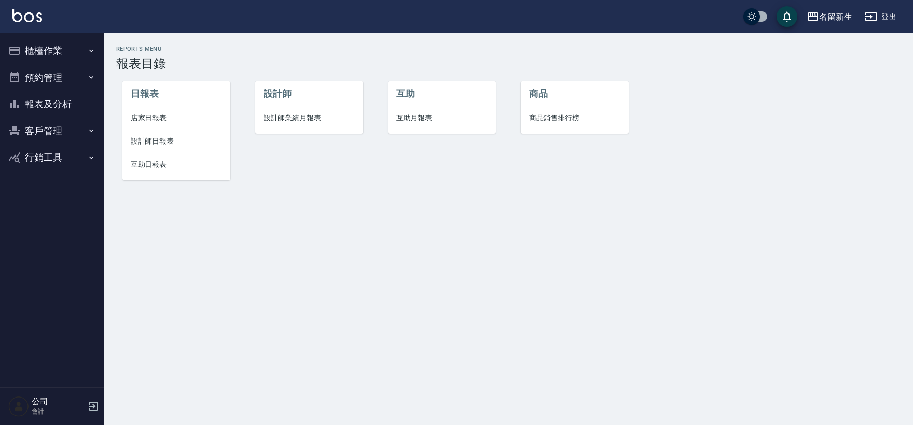
click at [60, 129] on button "客戶管理" at bounding box center [51, 131] width 95 height 27
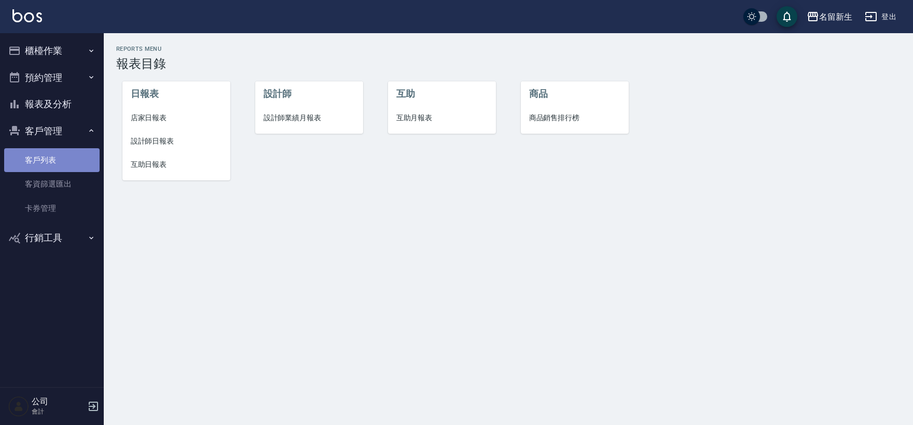
click at [61, 167] on link "客戶列表" at bounding box center [51, 160] width 95 height 24
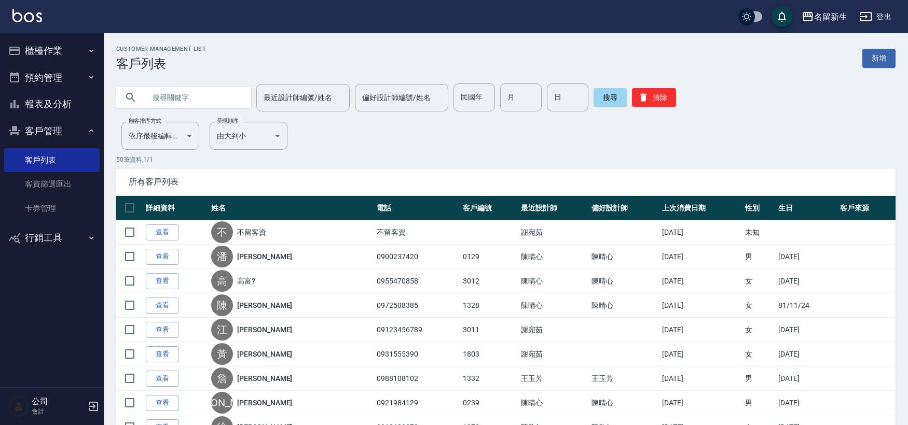
click at [49, 58] on button "櫃檯作業" at bounding box center [51, 50] width 95 height 27
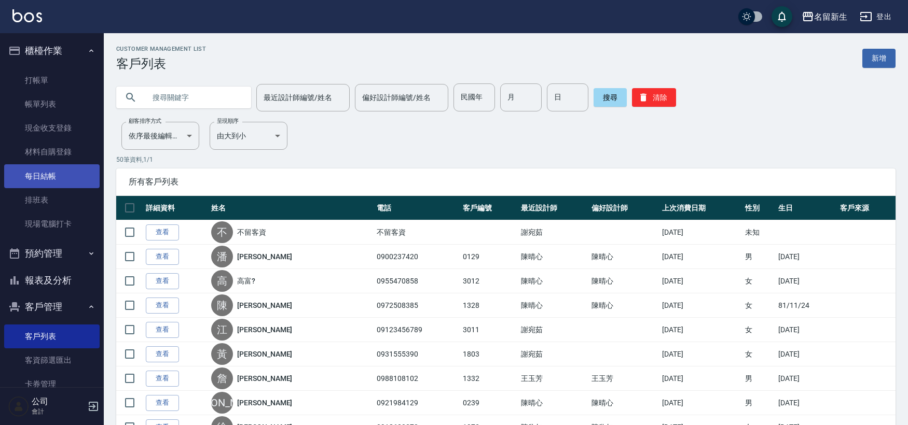
click at [64, 174] on link "每日結帳" at bounding box center [51, 176] width 95 height 24
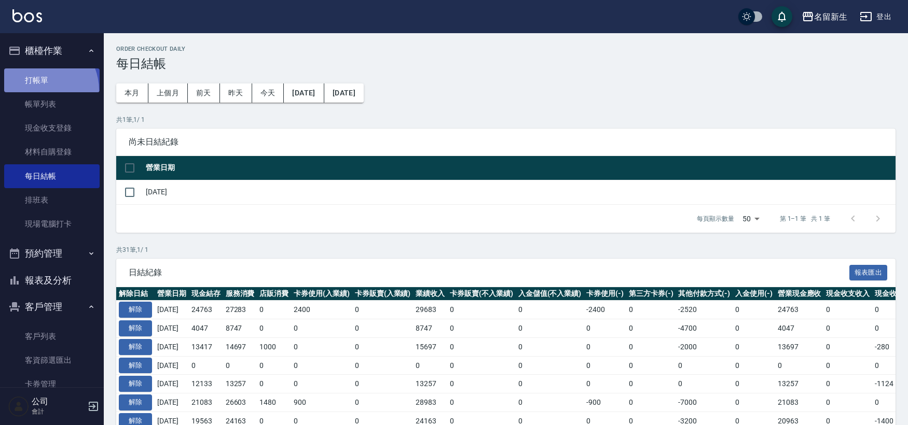
click at [35, 91] on link "打帳單" at bounding box center [51, 80] width 95 height 24
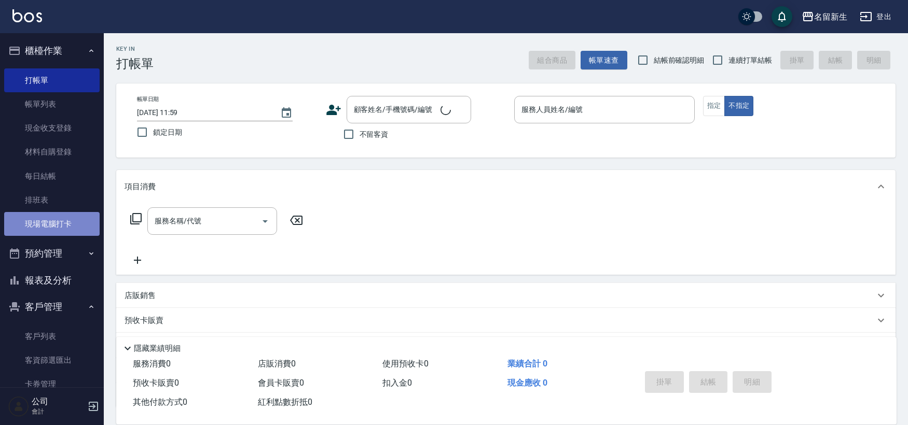
click at [58, 230] on link "現場電腦打卡" at bounding box center [51, 224] width 95 height 24
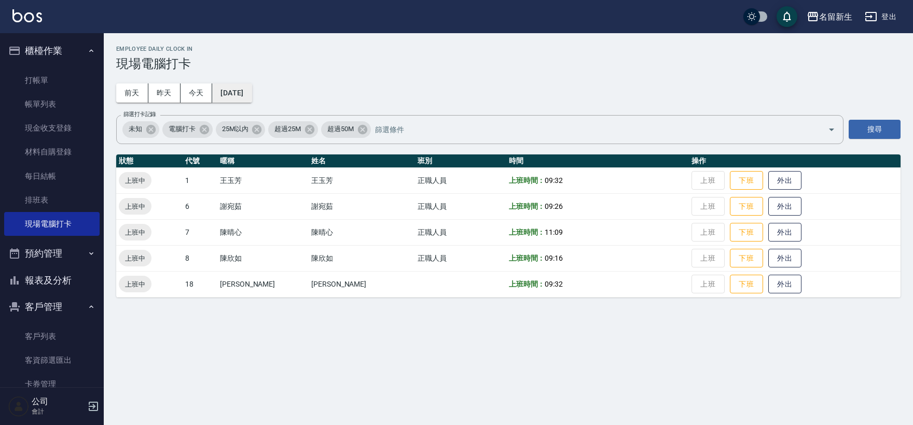
click at [252, 92] on button "[DATE]" at bounding box center [231, 93] width 39 height 19
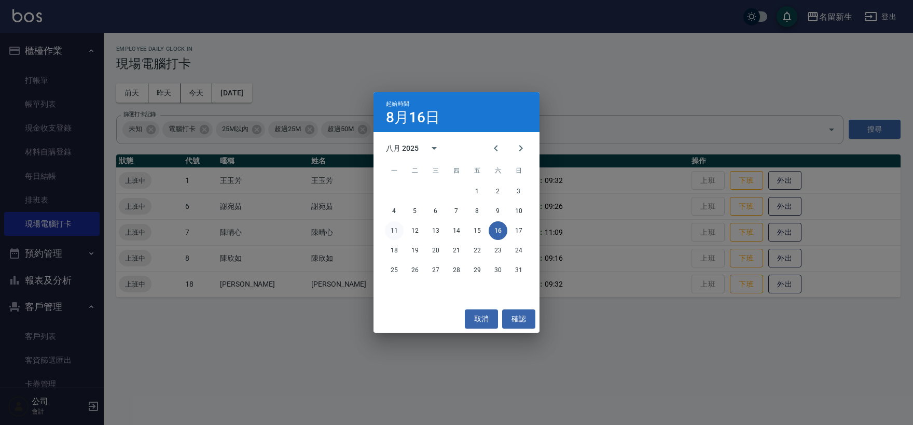
click at [398, 229] on button "11" at bounding box center [394, 231] width 19 height 19
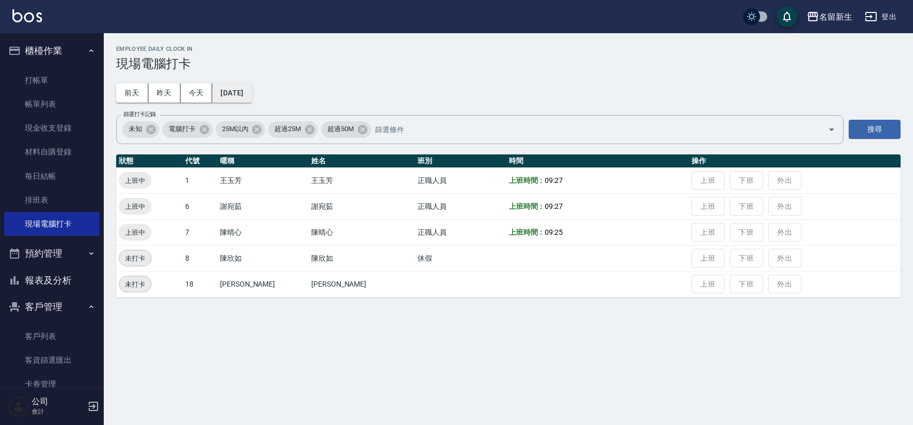
click at [246, 96] on button "[DATE]" at bounding box center [231, 93] width 39 height 19
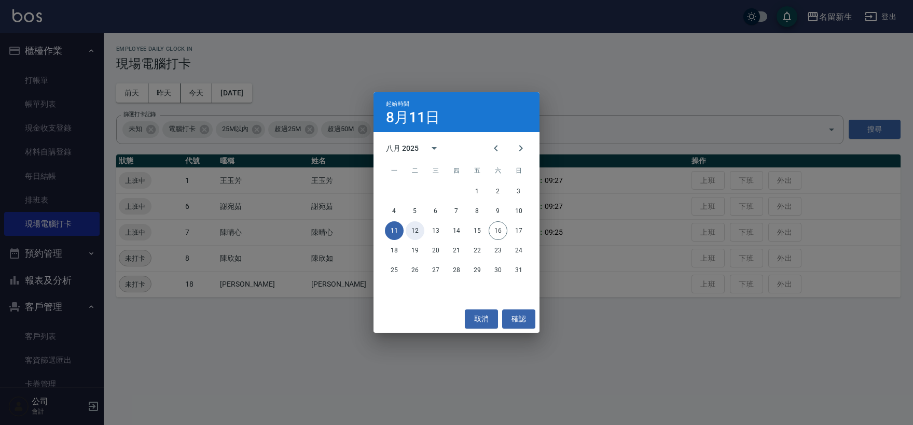
click at [414, 229] on button "12" at bounding box center [415, 231] width 19 height 19
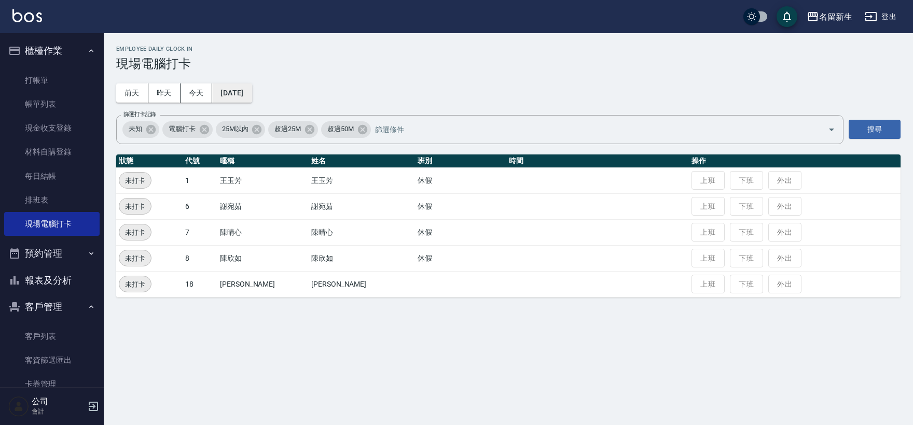
click at [247, 92] on button "[DATE]" at bounding box center [231, 93] width 39 height 19
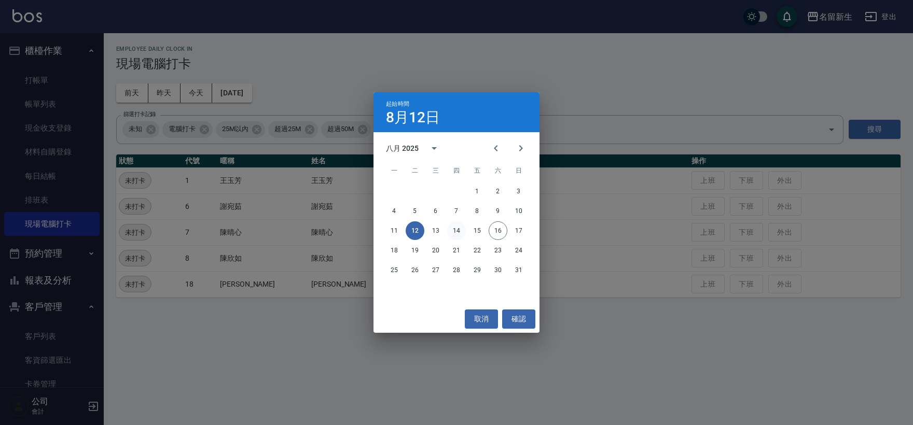
click at [462, 226] on button "14" at bounding box center [456, 231] width 19 height 19
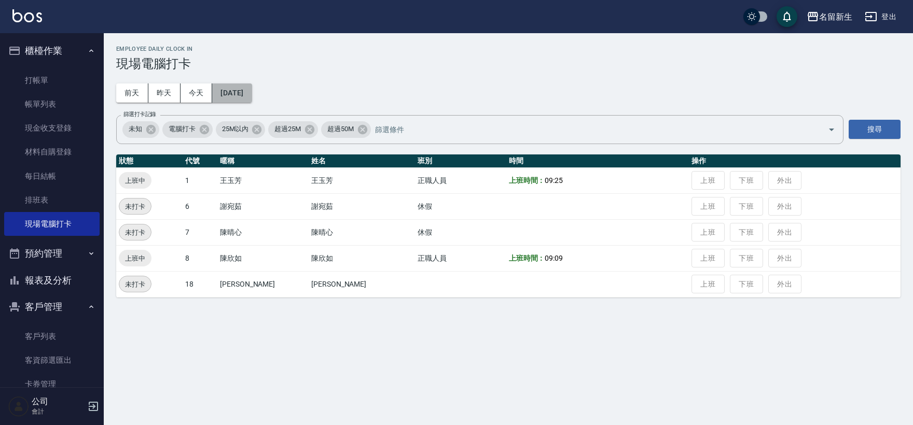
click at [252, 94] on button "[DATE]" at bounding box center [231, 93] width 39 height 19
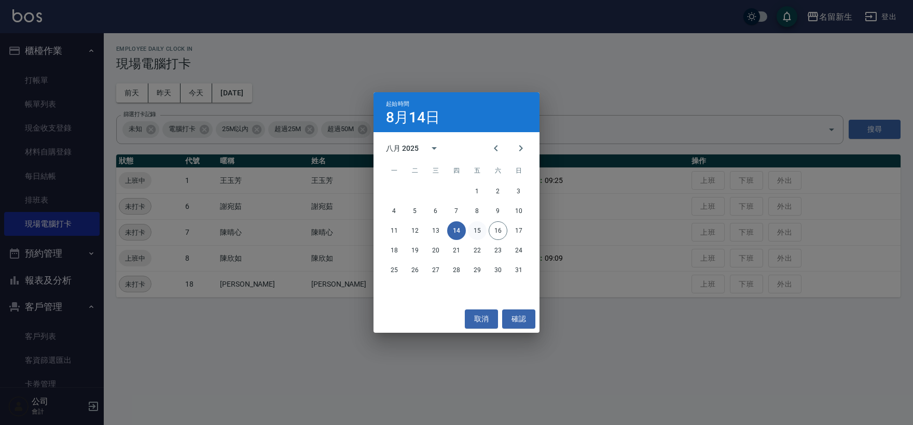
click at [478, 231] on button "15" at bounding box center [477, 231] width 19 height 19
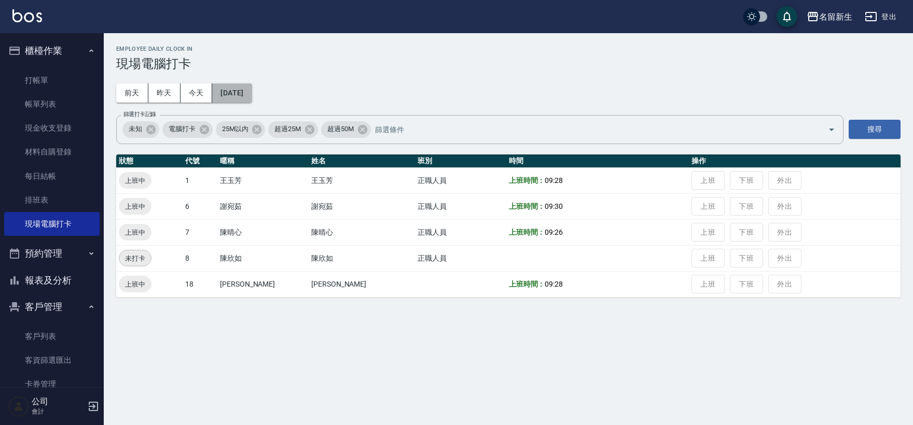
click at [245, 94] on button "[DATE]" at bounding box center [231, 93] width 39 height 19
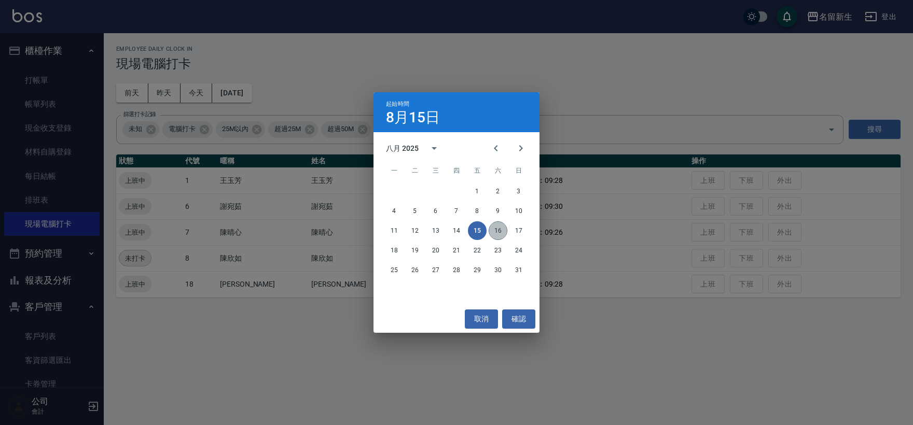
click at [500, 224] on button "16" at bounding box center [498, 231] width 19 height 19
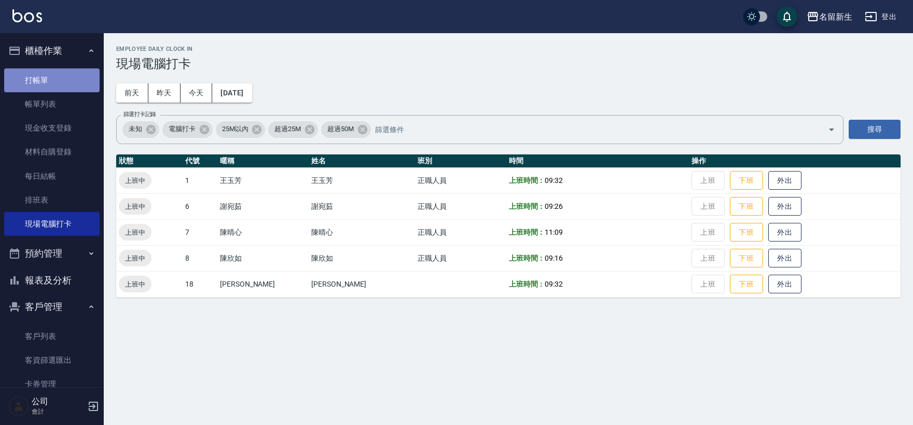
click at [56, 85] on link "打帳單" at bounding box center [51, 80] width 95 height 24
